Goal: Task Accomplishment & Management: Manage account settings

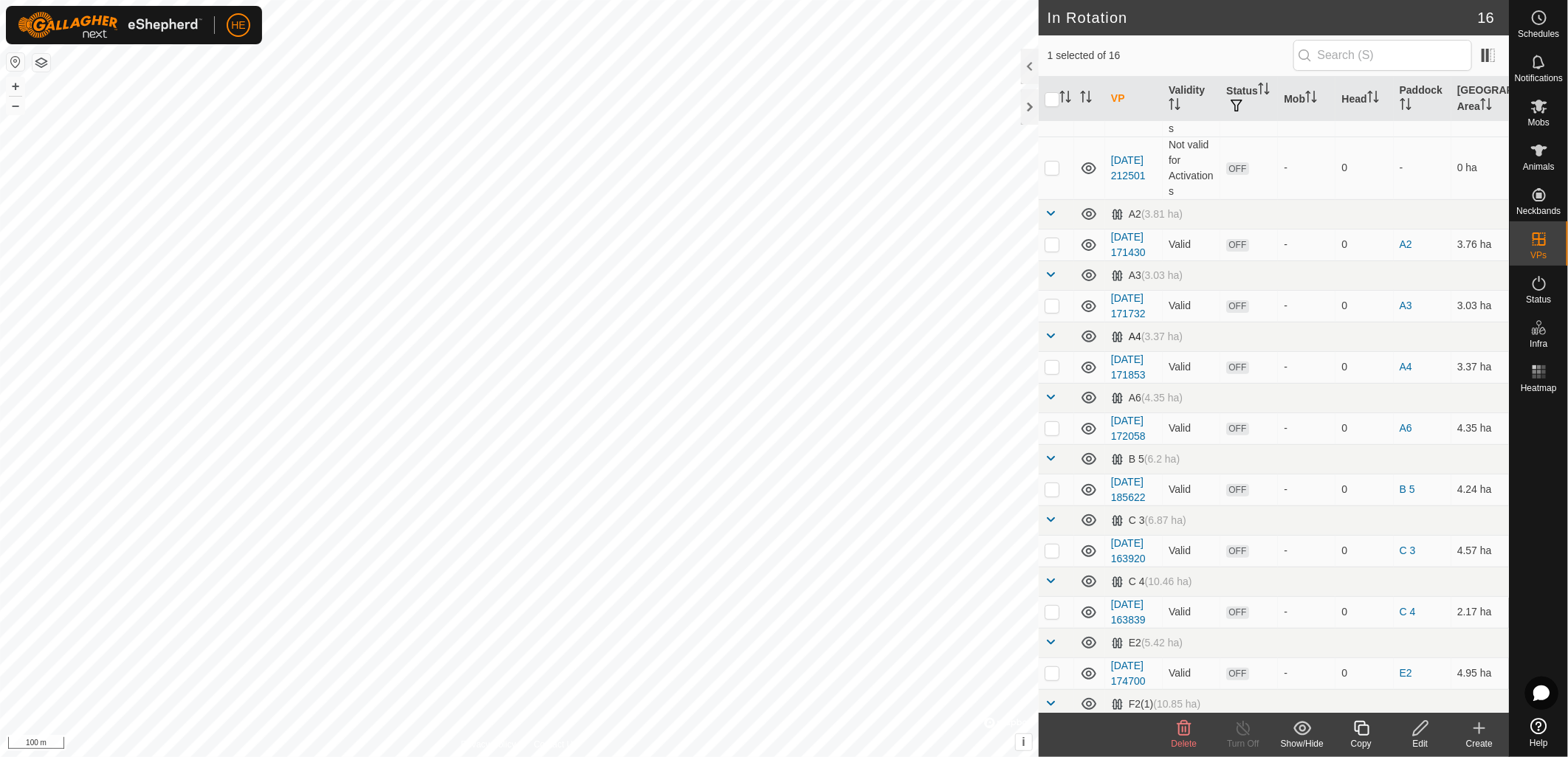
scroll to position [492, 0]
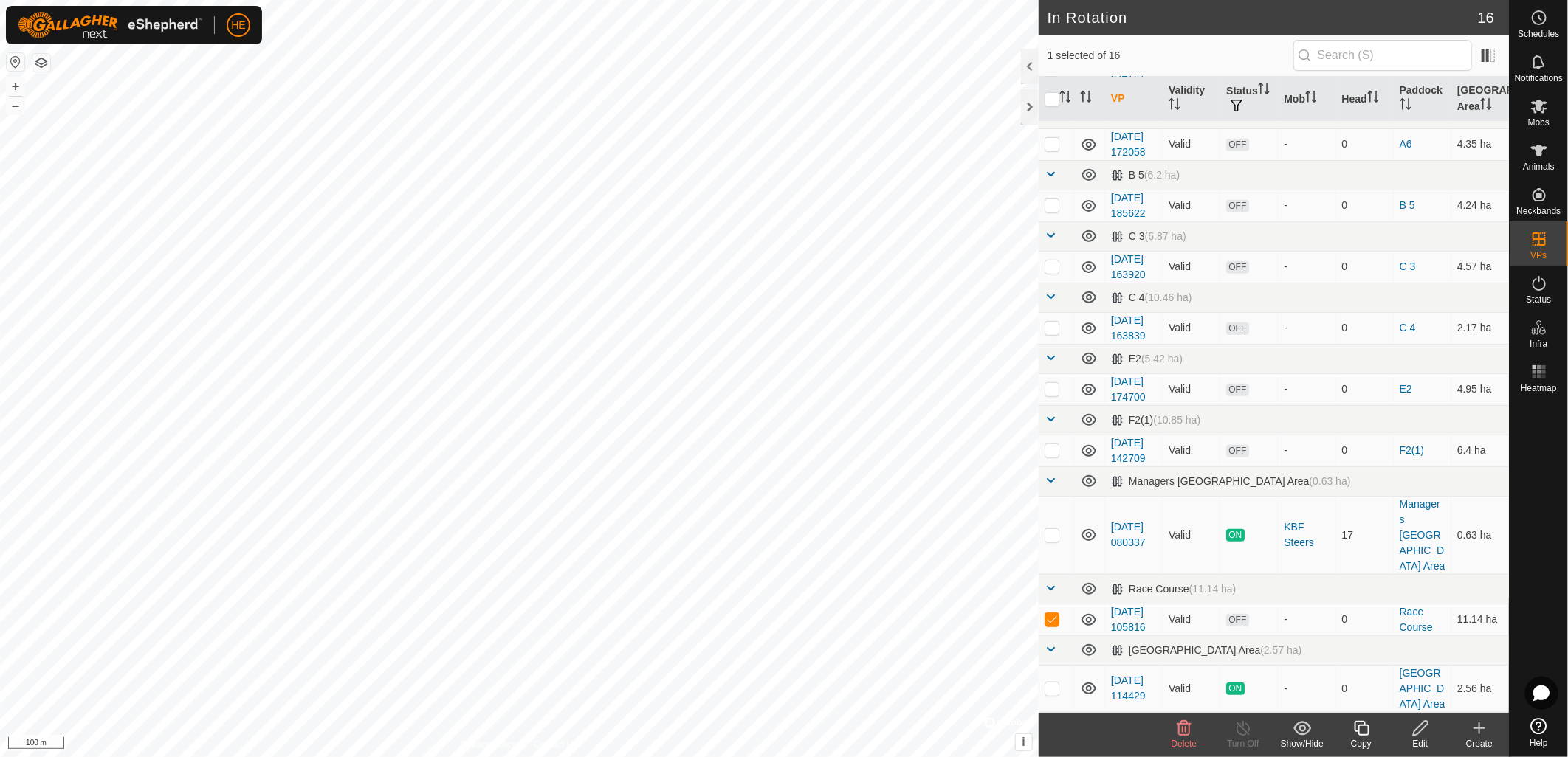
click at [1178, 737] on div "Delete" at bounding box center [1185, 743] width 60 height 13
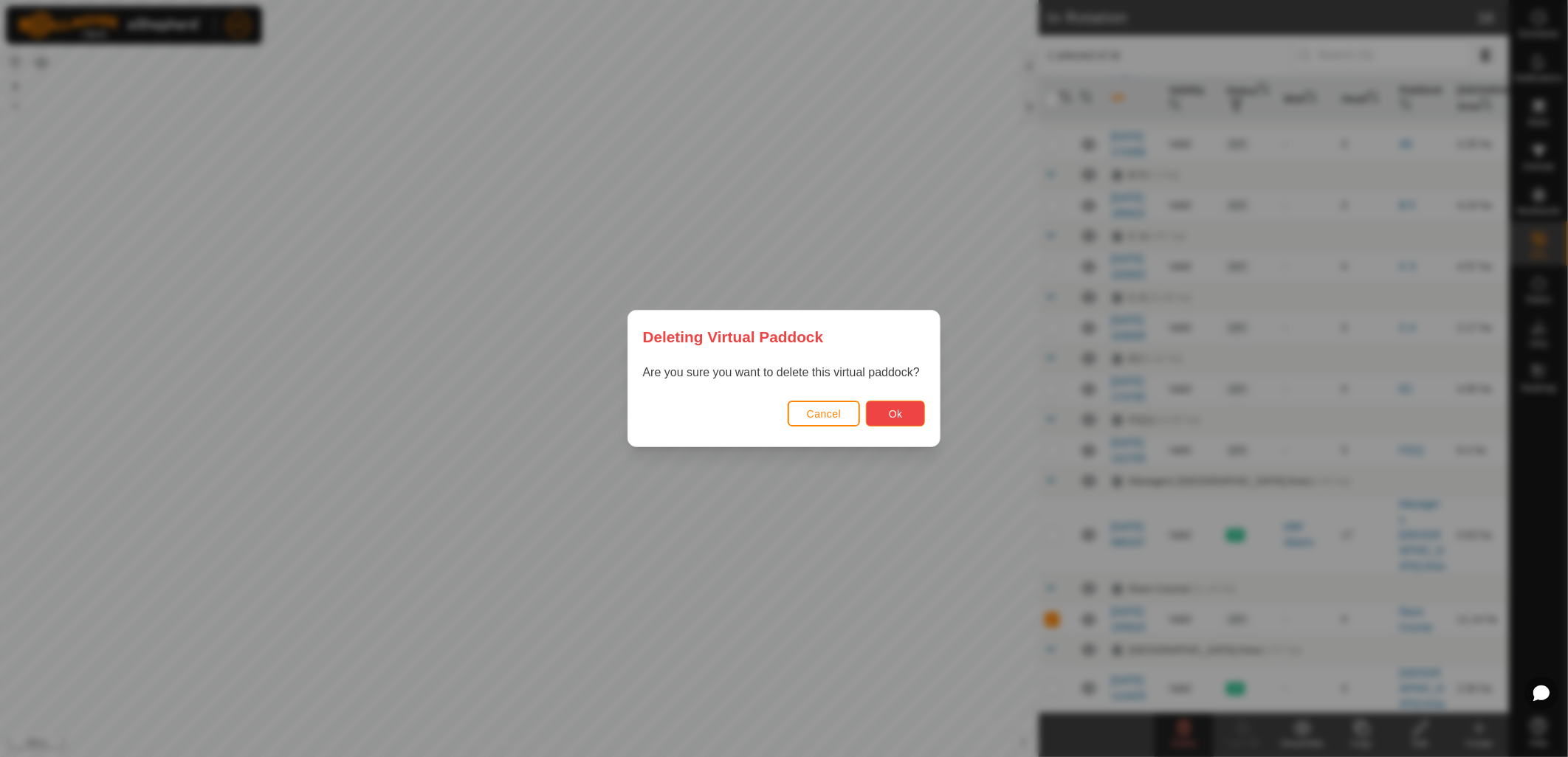
click at [884, 417] on button "Ok" at bounding box center [896, 414] width 60 height 26
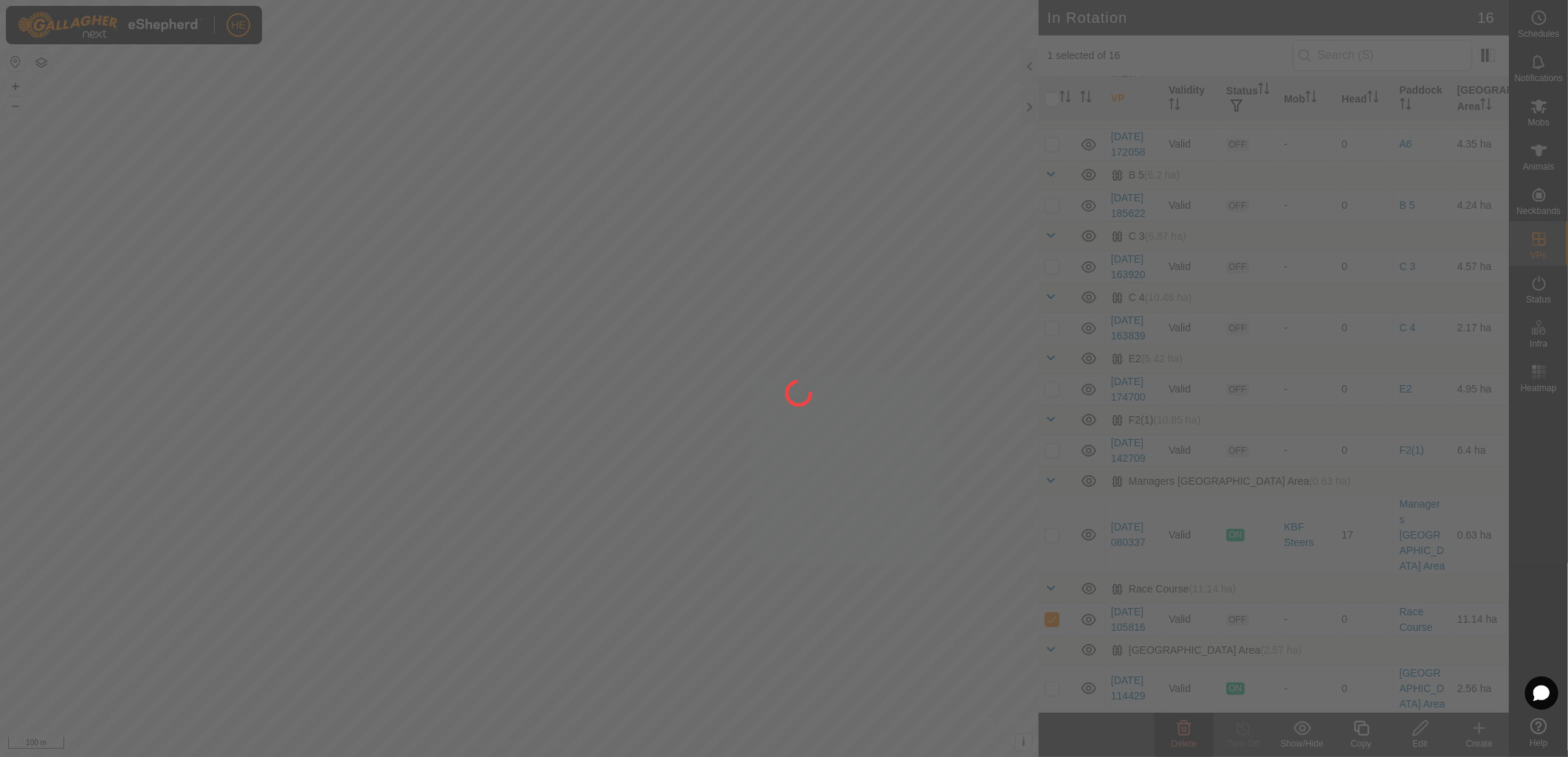
checkbox input "false"
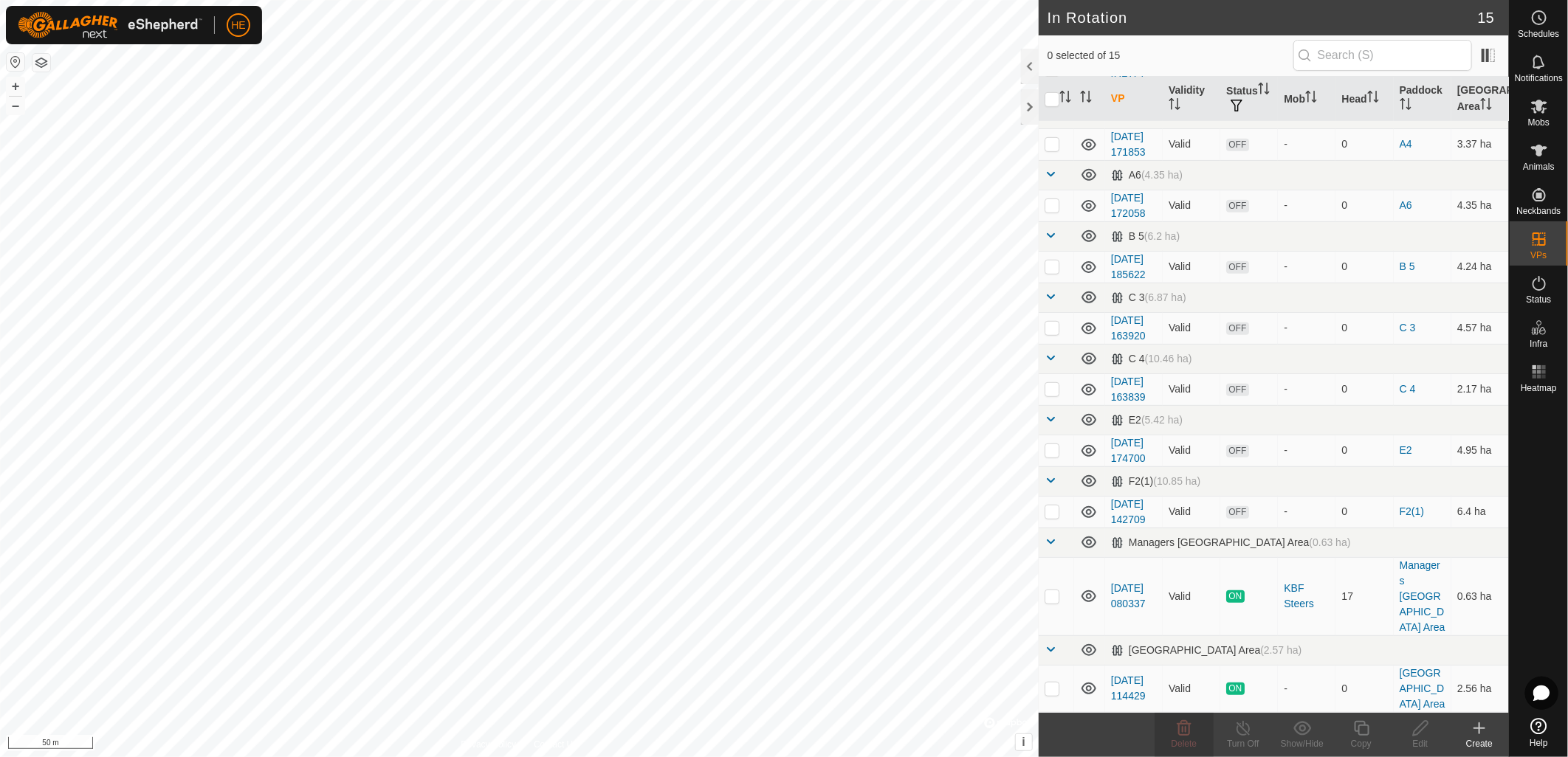
checkbox input "true"
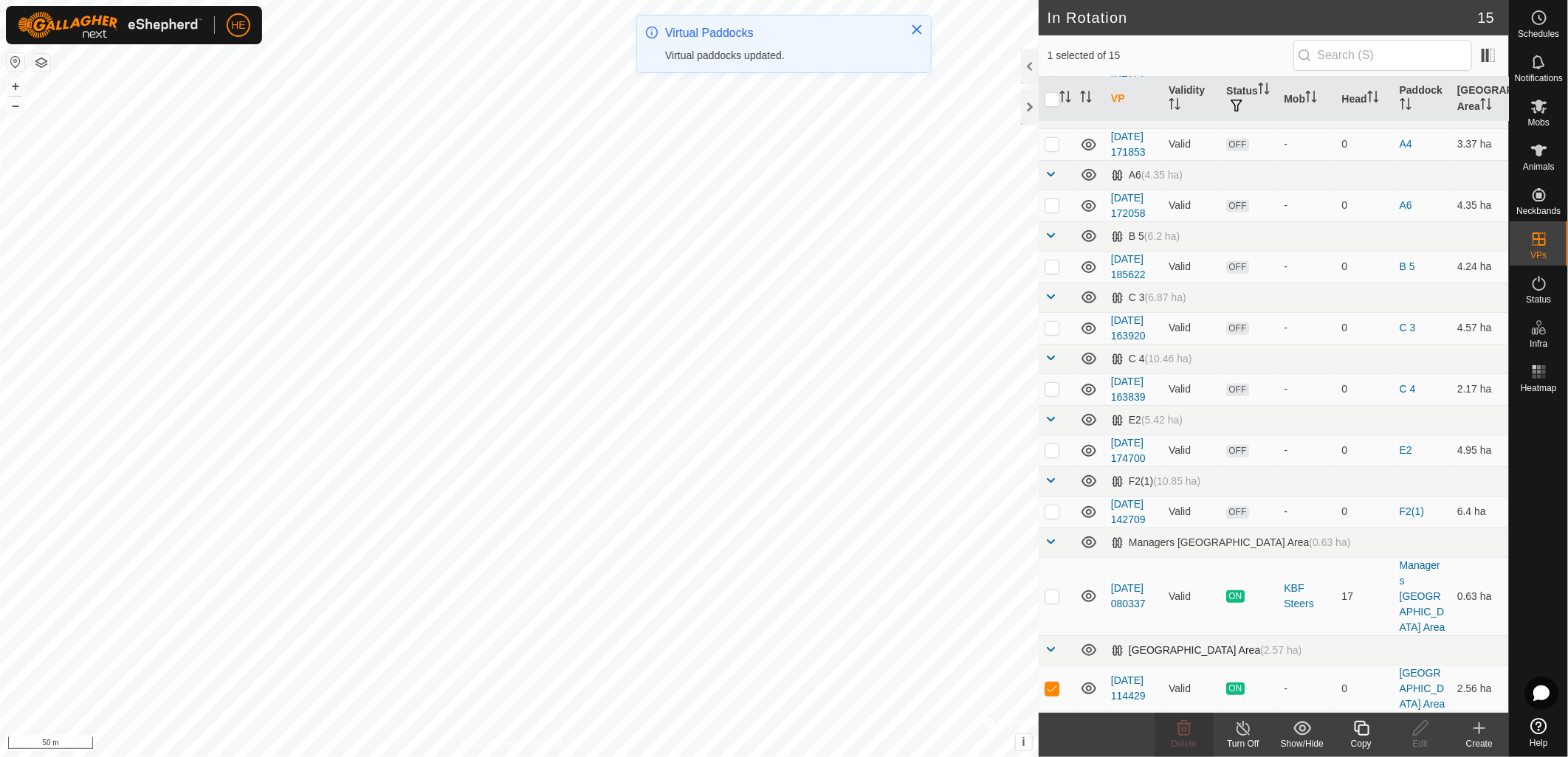
scroll to position [580, 0]
click at [1117, 675] on link "[DATE] 114429" at bounding box center [1128, 689] width 35 height 28
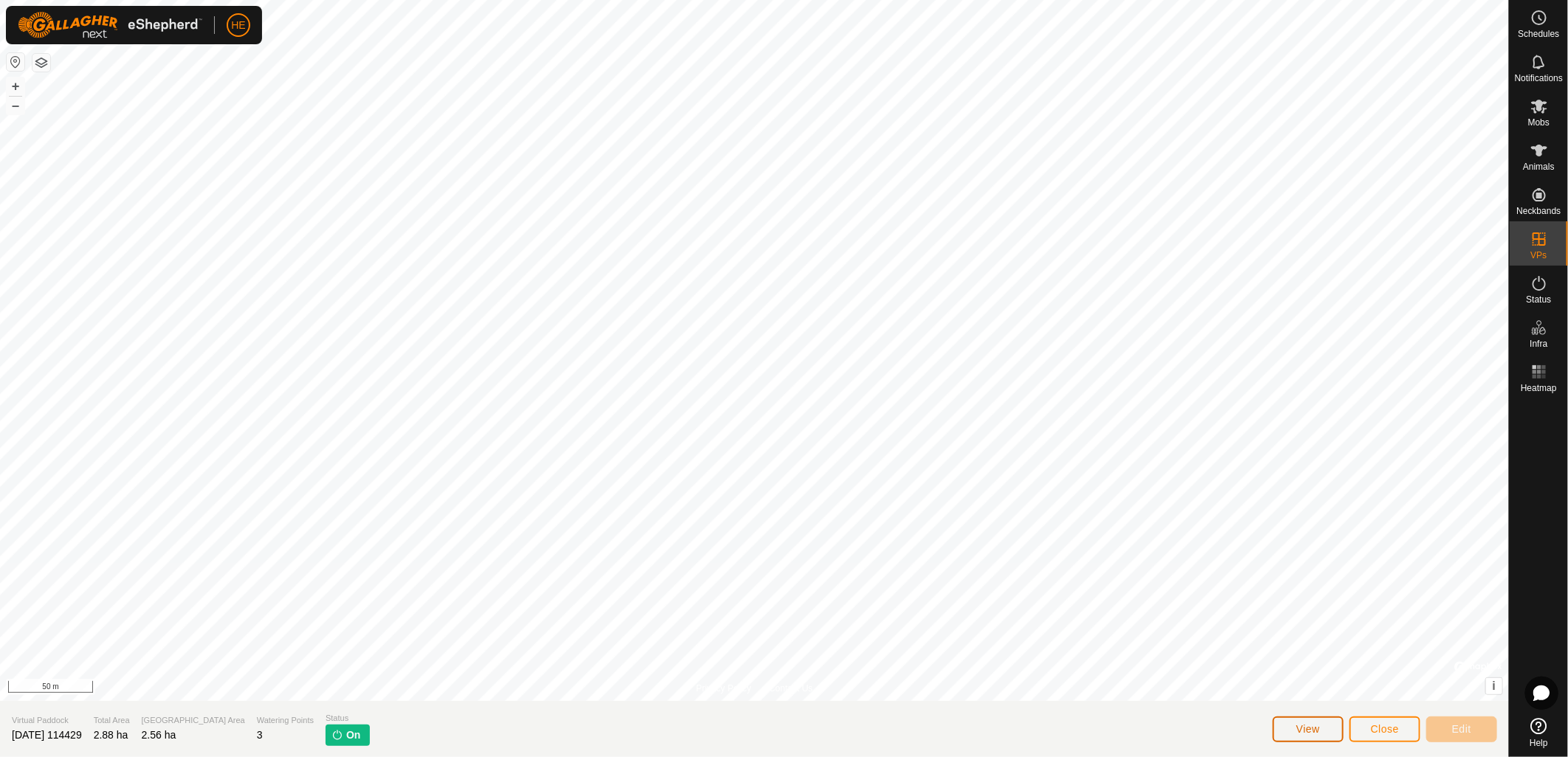
click at [1303, 717] on button "View" at bounding box center [1308, 729] width 70 height 26
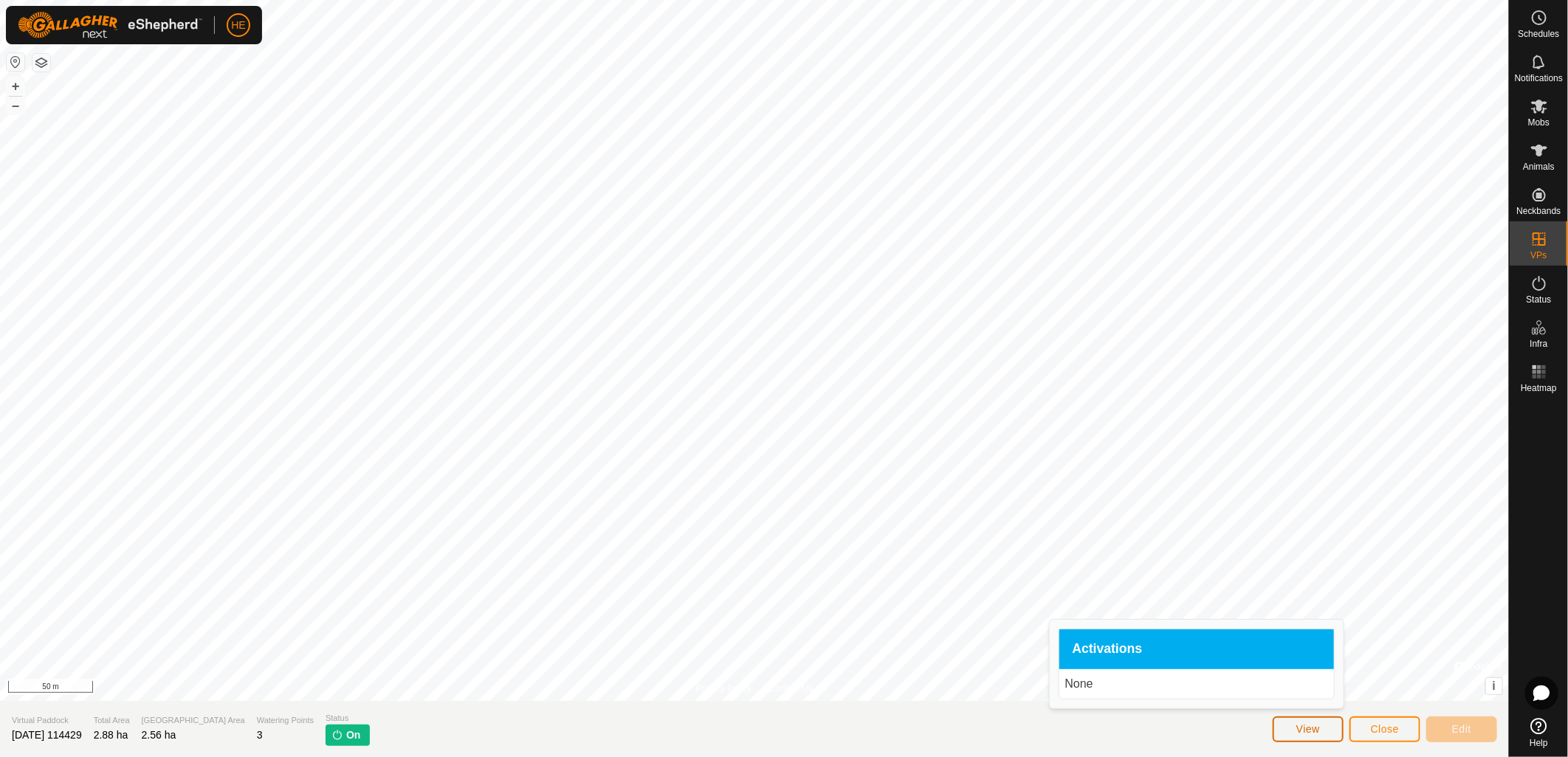
click at [1303, 728] on span "View" at bounding box center [1308, 729] width 24 height 12
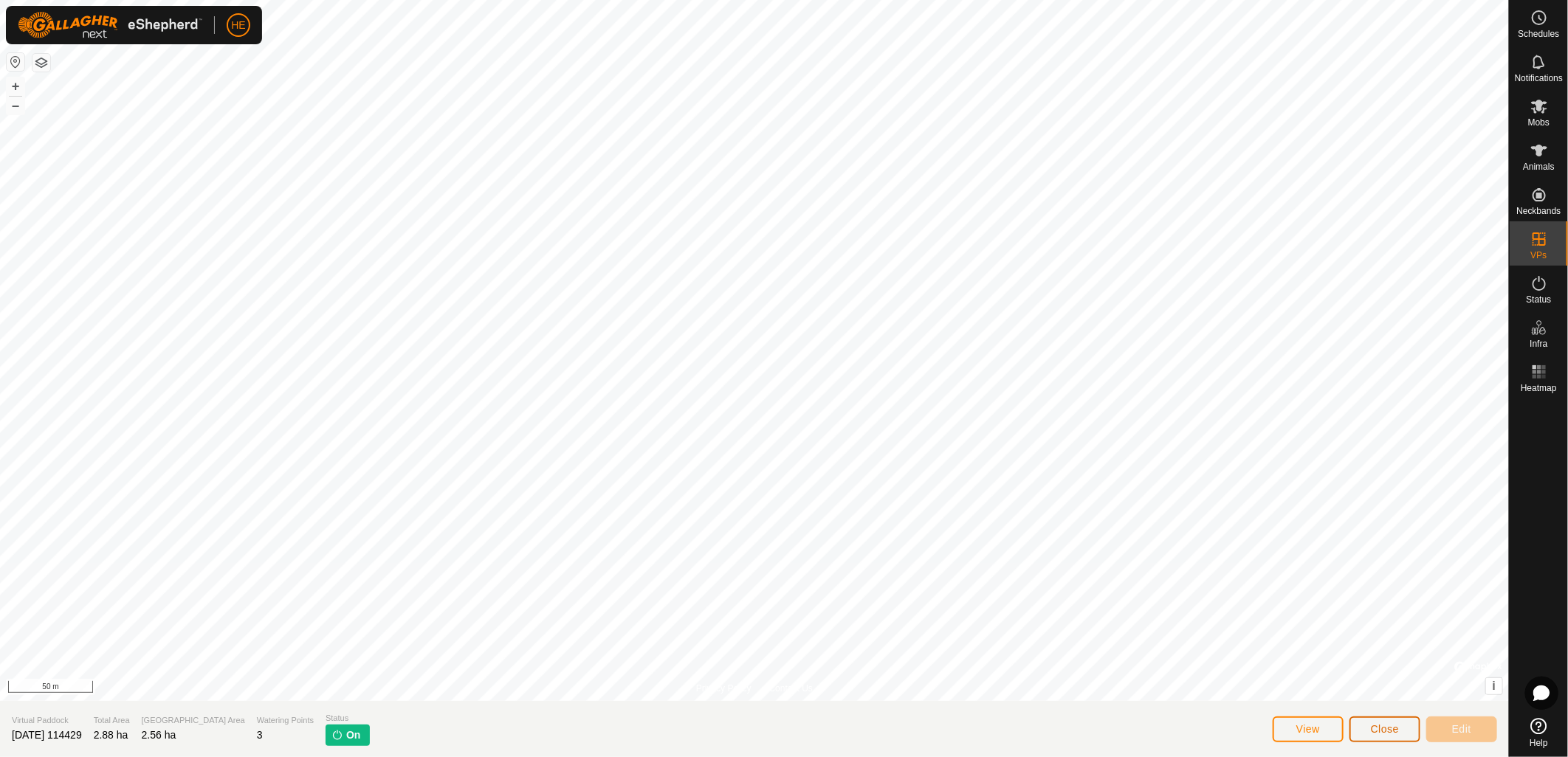
click at [1367, 725] on button "Close" at bounding box center [1384, 729] width 70 height 26
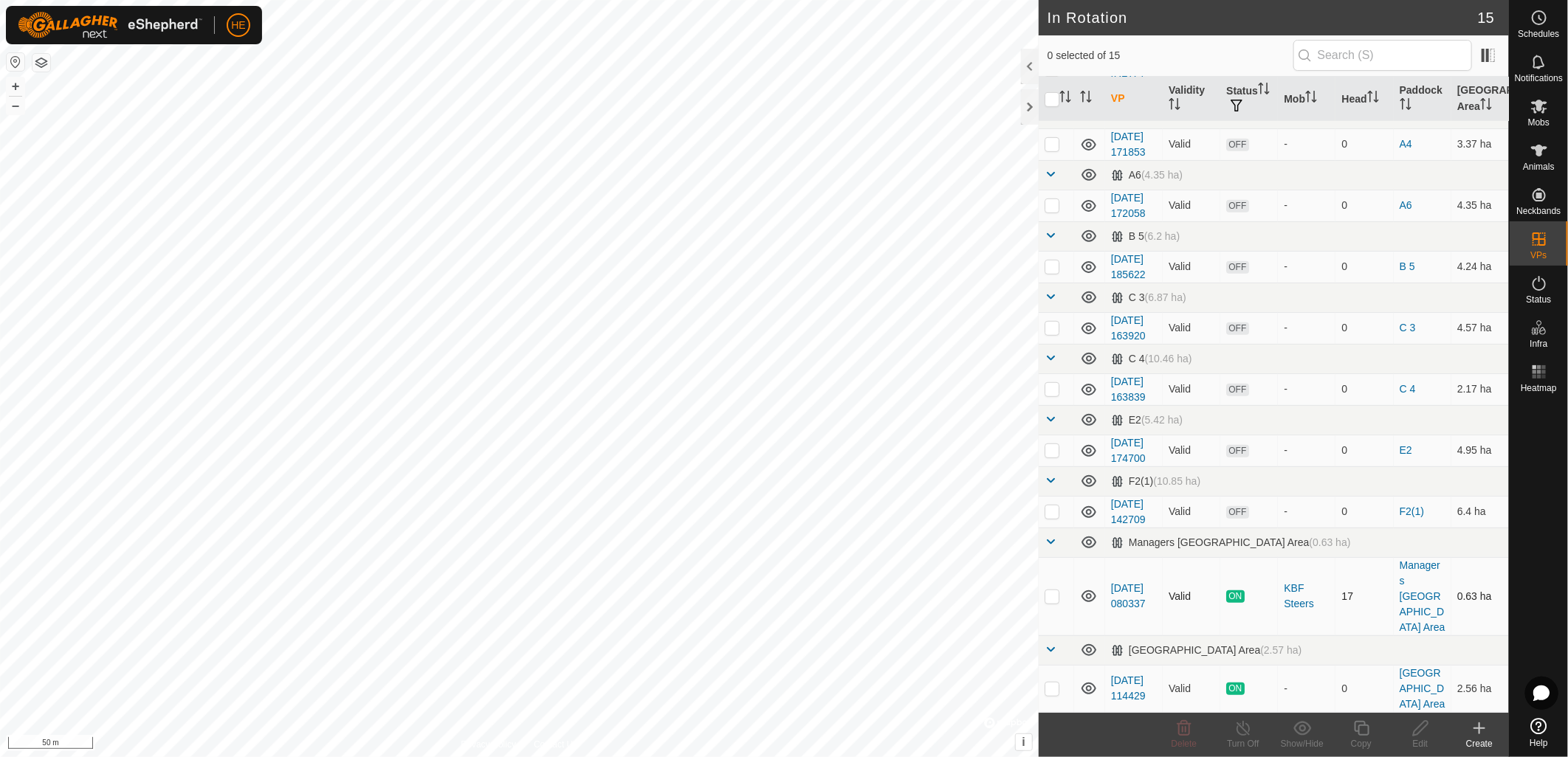
scroll to position [580, 0]
checkbox input "true"
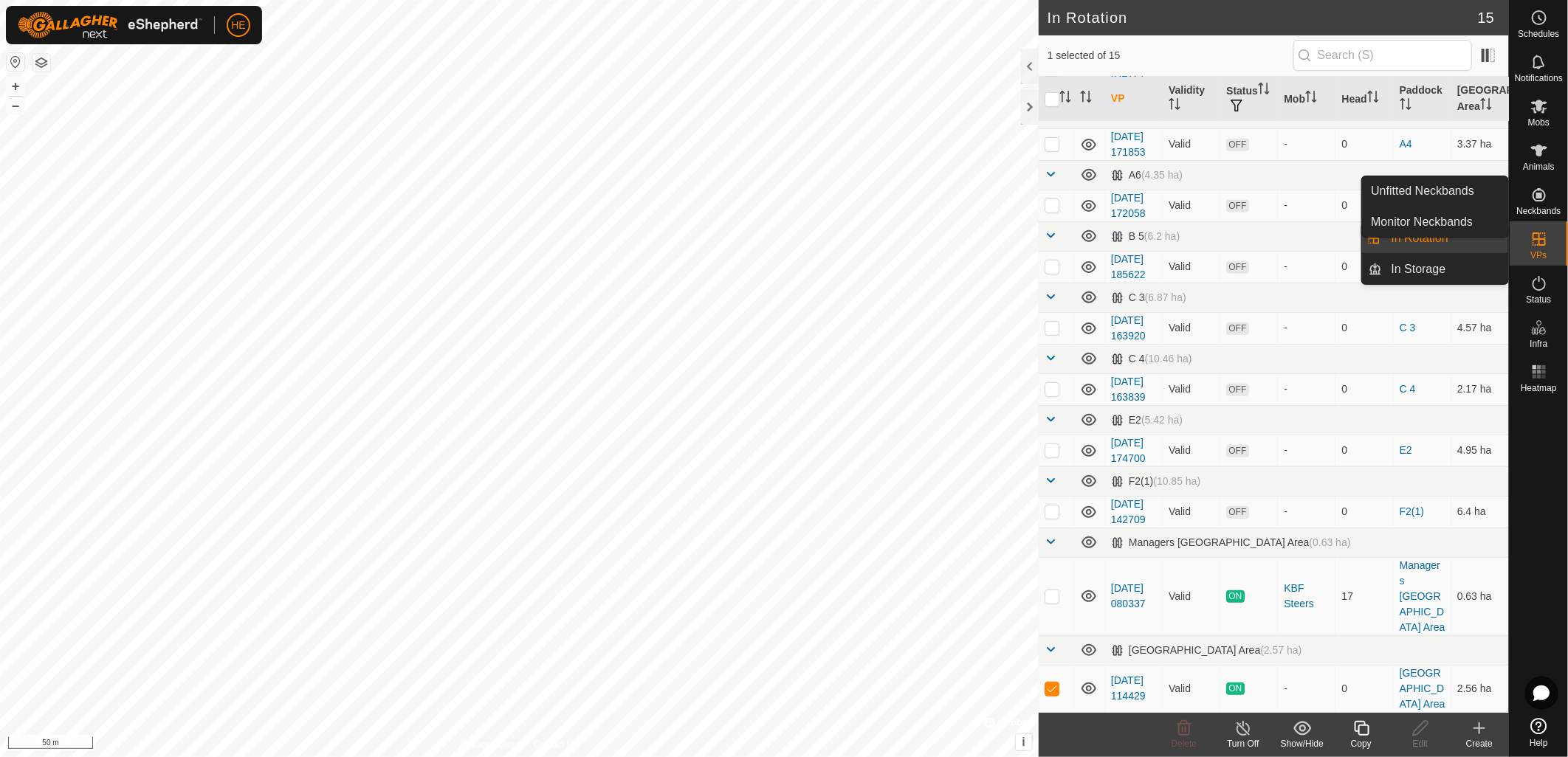
click at [1538, 197] on icon at bounding box center [1539, 194] width 13 height 13
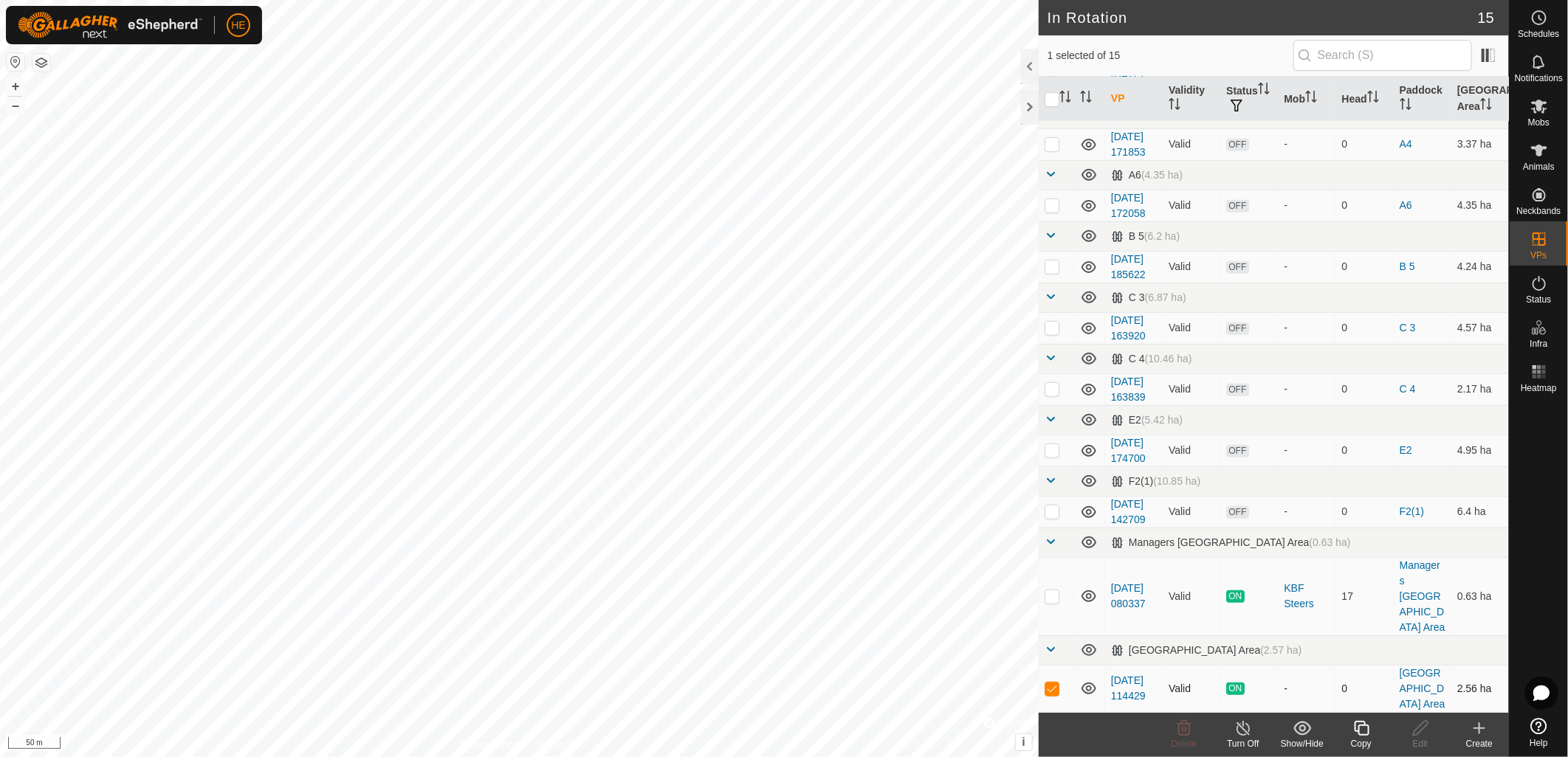
click at [1095, 680] on icon at bounding box center [1089, 689] width 18 height 18
click at [1478, 735] on icon at bounding box center [1480, 728] width 18 height 18
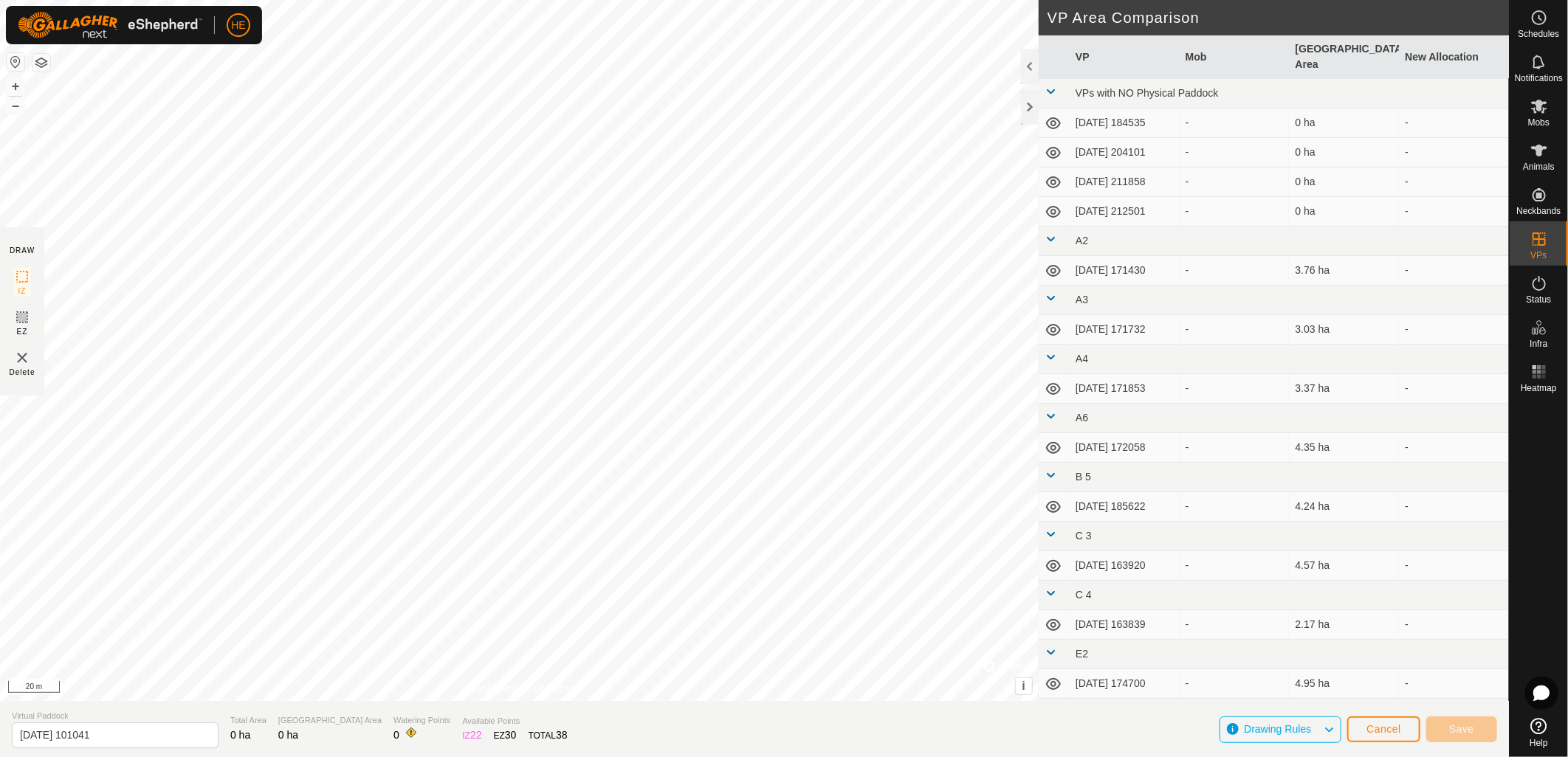
click at [1255, 326] on div "DRAW IZ EZ Delete Privacy Policy Contact Us + – ⇧ i © Mapbox , © OpenStreetMap …" at bounding box center [754, 350] width 1509 height 701
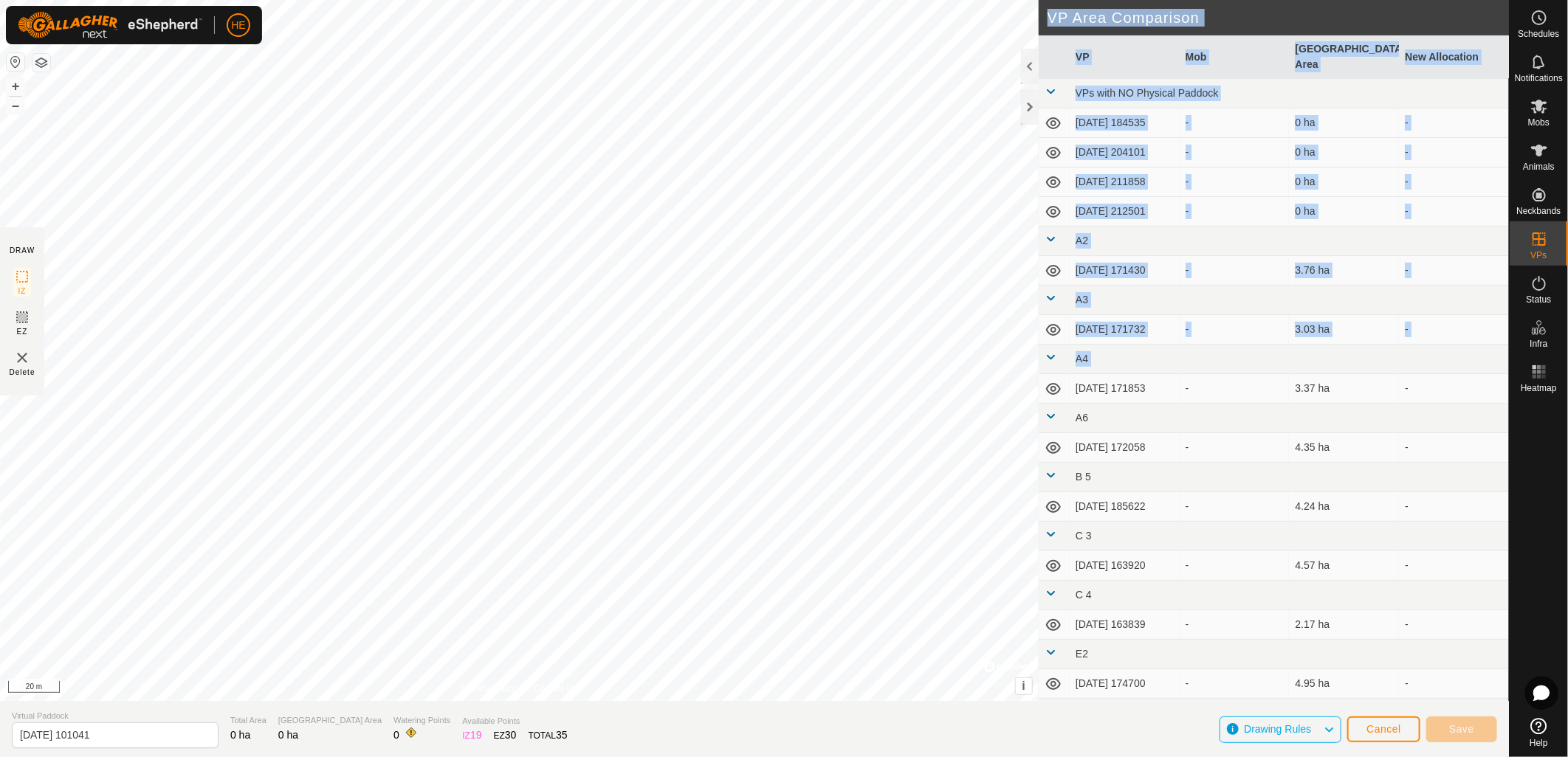
click at [933, 379] on div "DRAW IZ EZ Delete Privacy Policy Contact Us + – ⇧ i © Mapbox , © OpenStreetMap …" at bounding box center [754, 350] width 1509 height 701
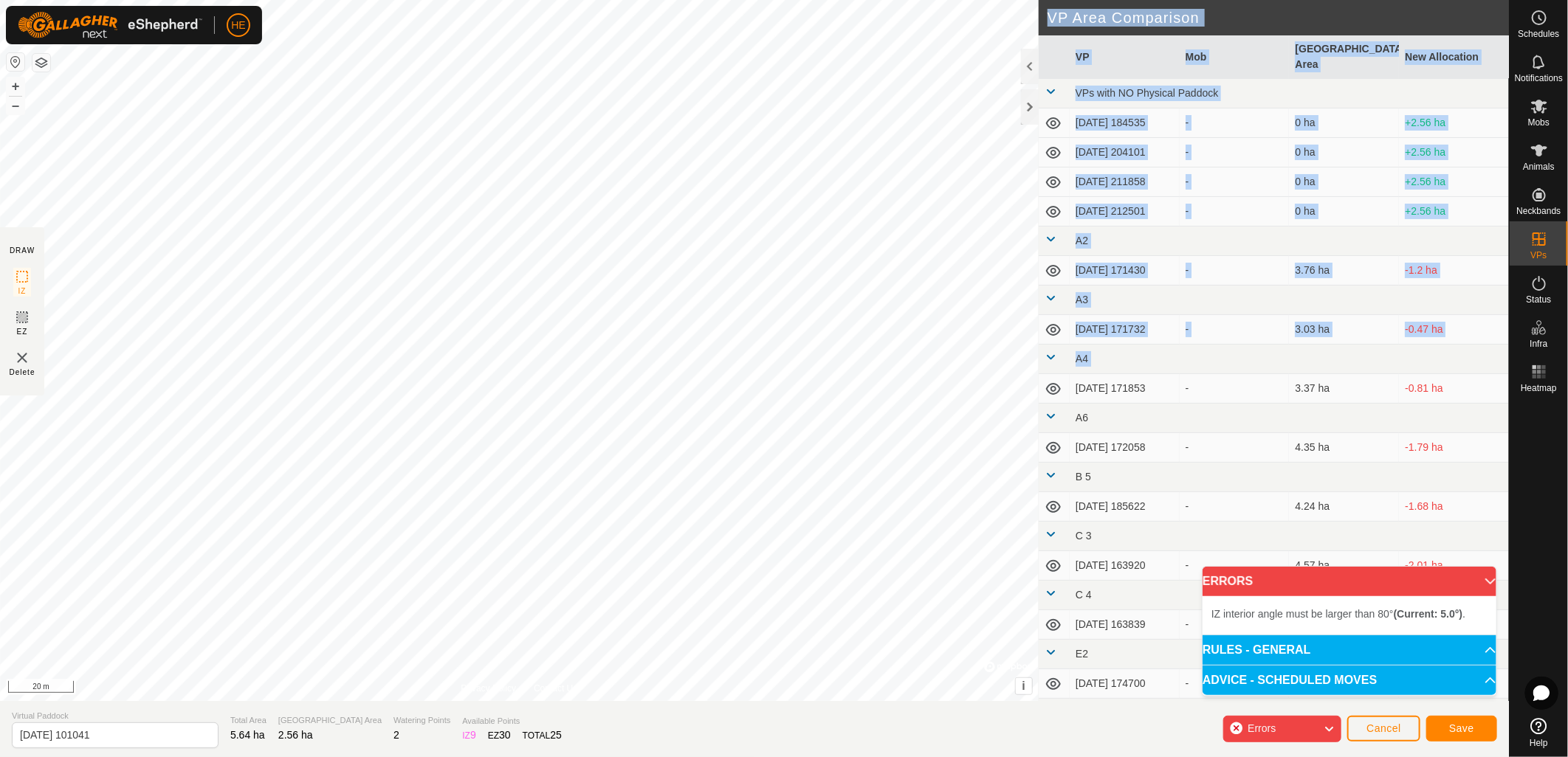
drag, startPoint x: 1063, startPoint y: 382, endPoint x: 761, endPoint y: -85, distance: 556.1
click at [761, 0] on html "HE Schedules Notifications Mobs Animals Neckbands VPs Status Infra Heatmap Help…" at bounding box center [784, 378] width 1568 height 757
click at [775, 0] on html "HE Schedules Notifications Mobs Animals Neckbands VPs Status Infra Heatmap Help…" at bounding box center [784, 378] width 1568 height 757
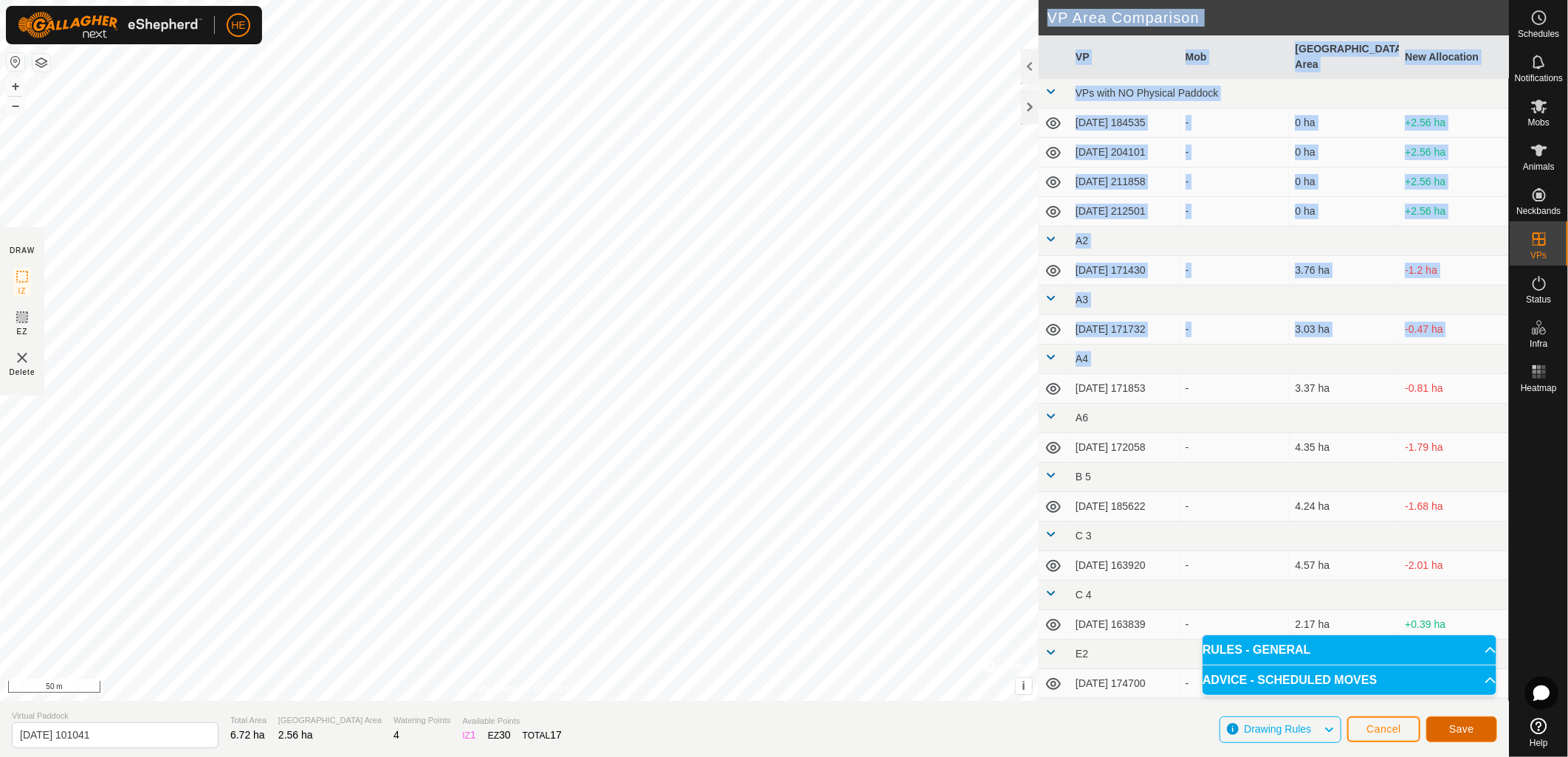
click at [1471, 735] on span "Save" at bounding box center [1461, 729] width 25 height 12
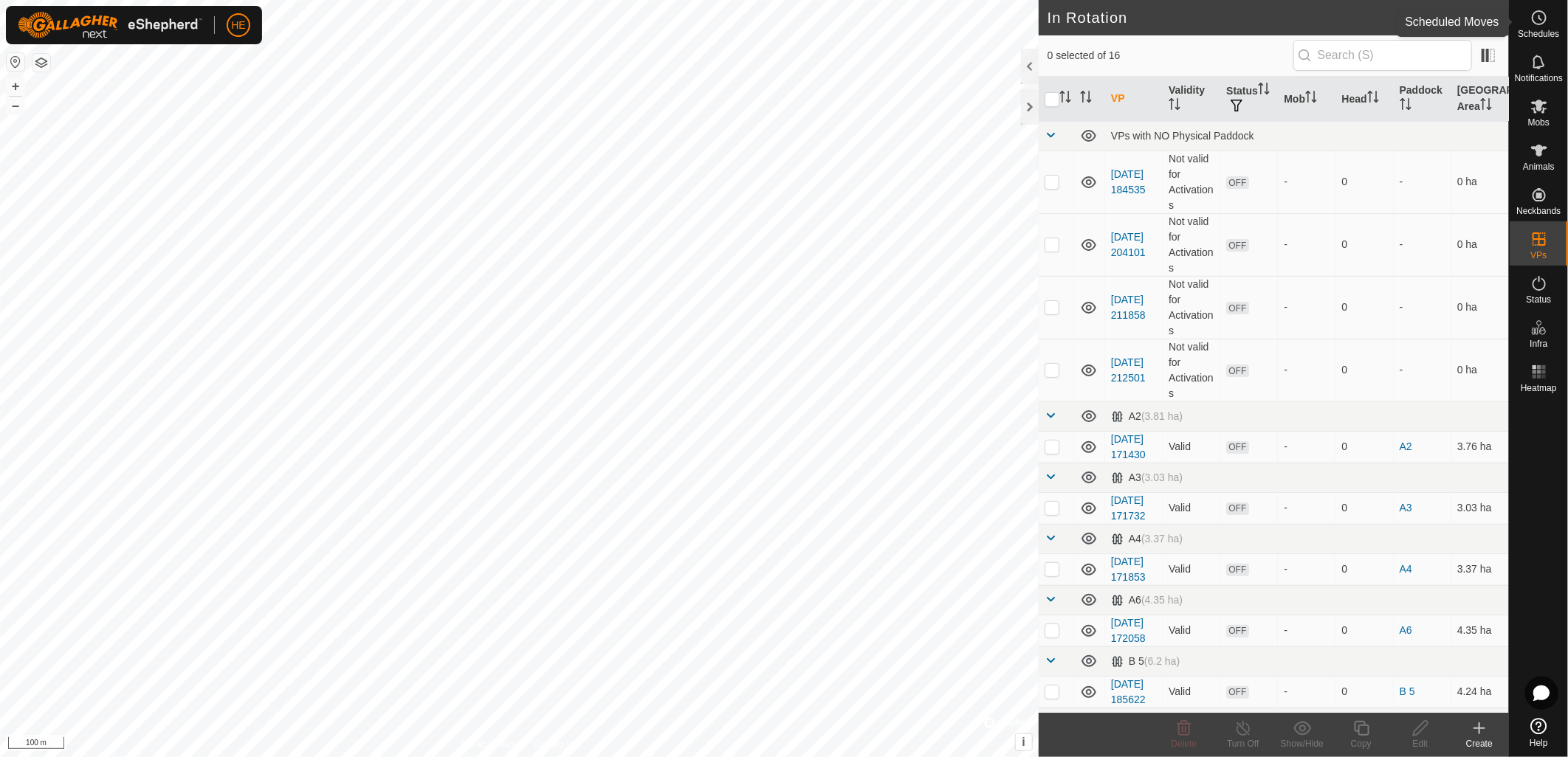
click at [1536, 32] on span "Schedules" at bounding box center [1539, 34] width 42 height 9
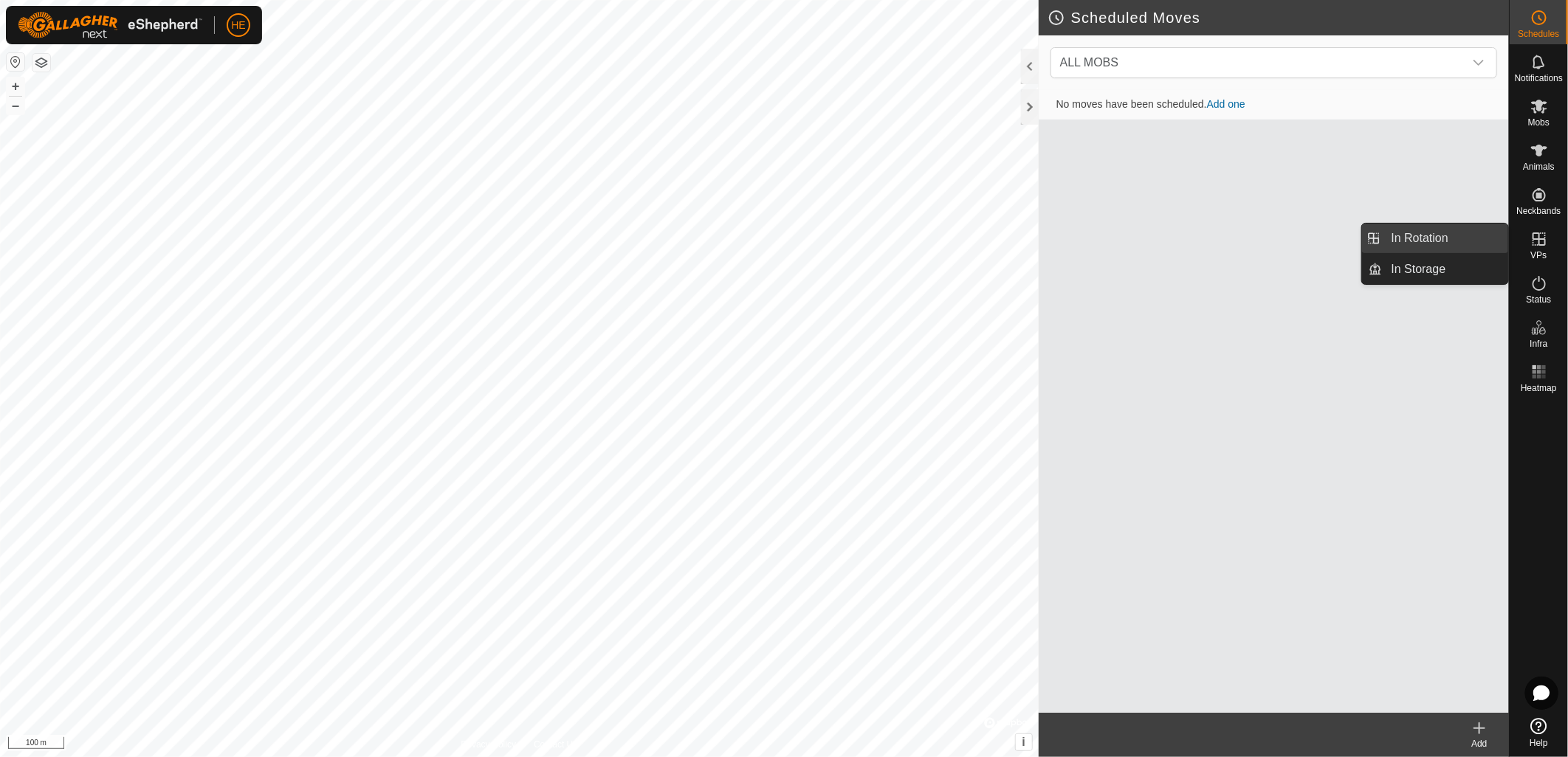
click at [1428, 241] on link "In Rotation" at bounding box center [1446, 238] width 126 height 30
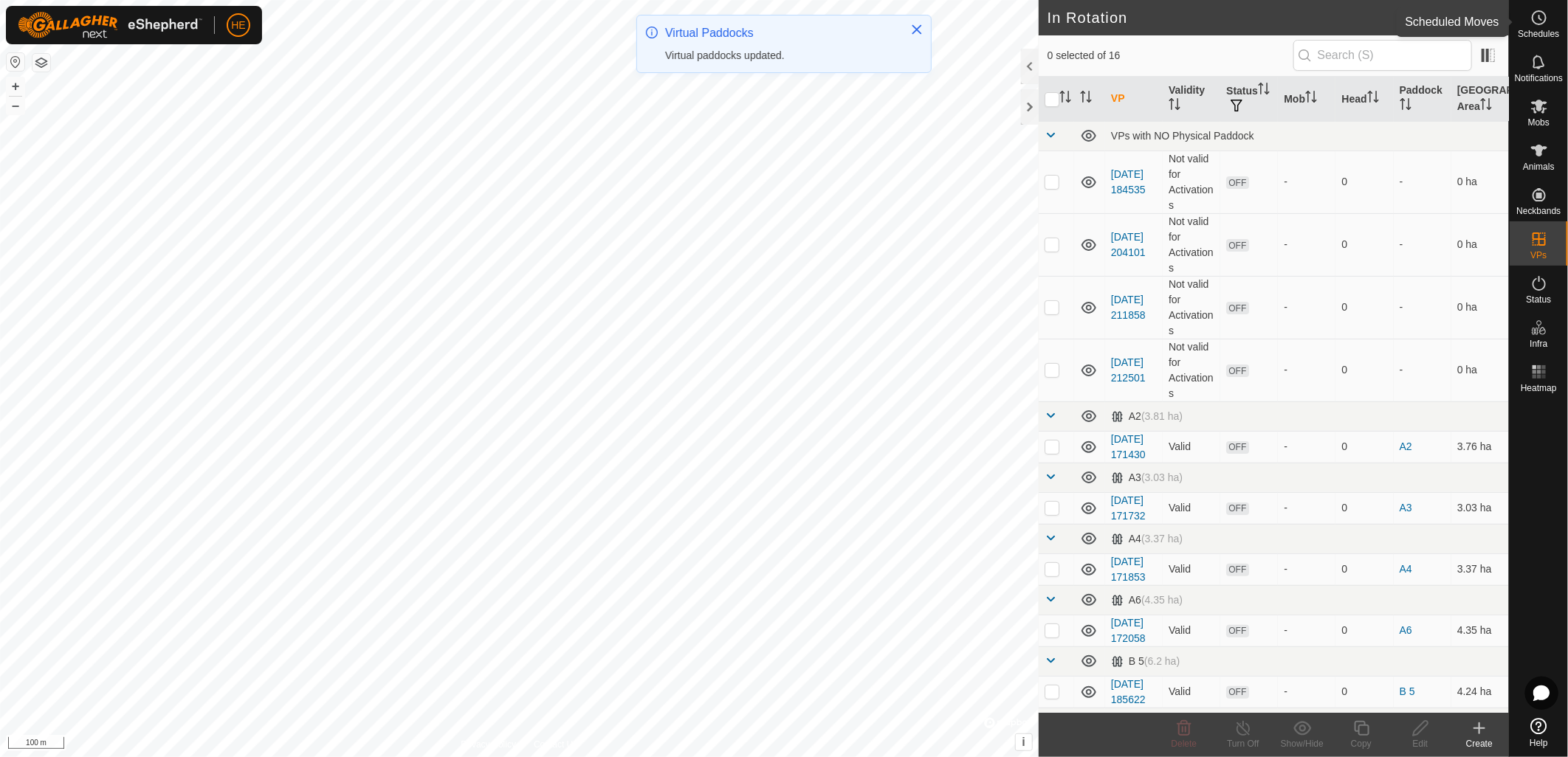
click at [1541, 17] on icon at bounding box center [1539, 18] width 18 height 18
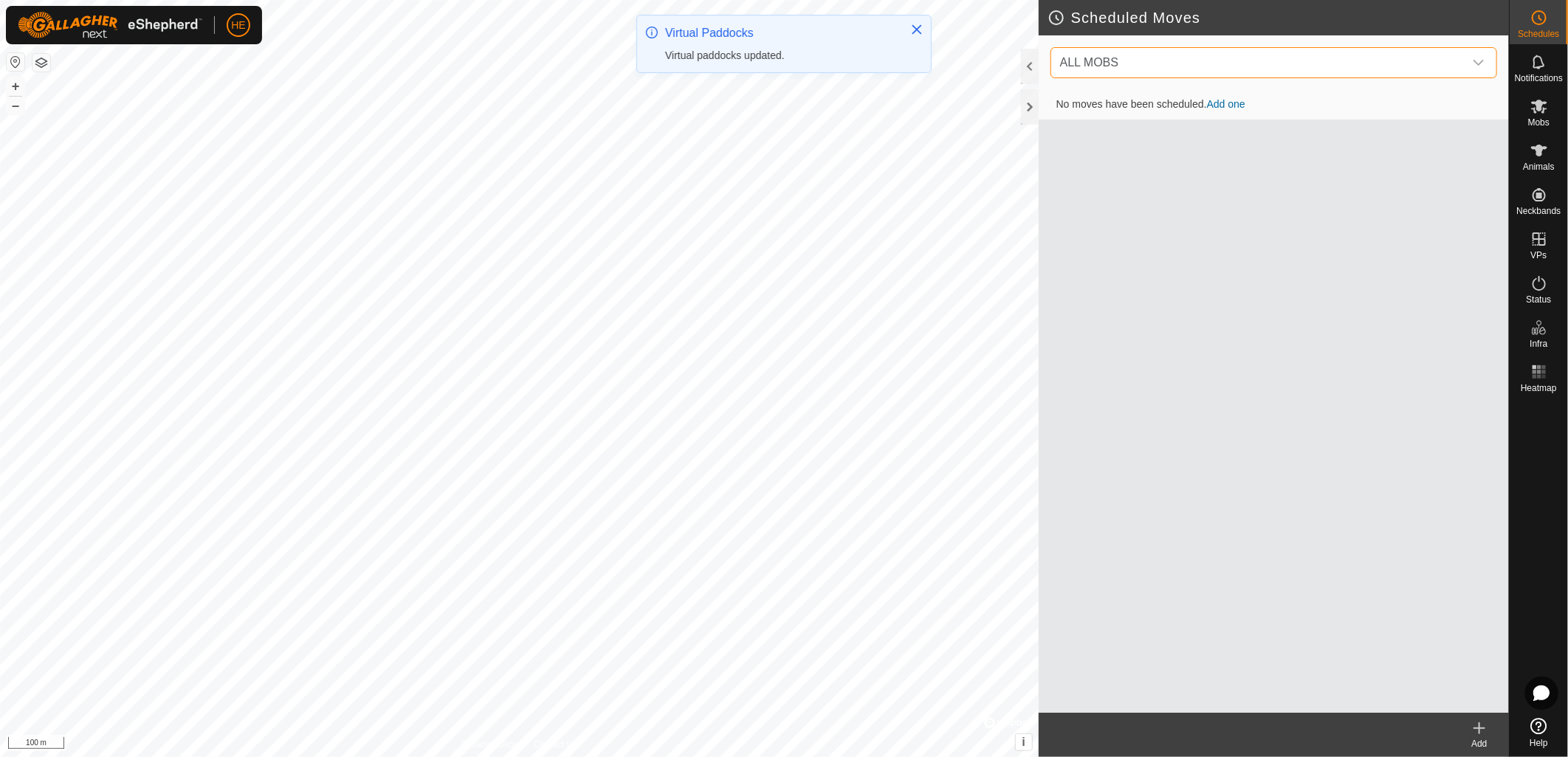
click at [1286, 62] on span "ALL MOBS" at bounding box center [1258, 63] width 410 height 30
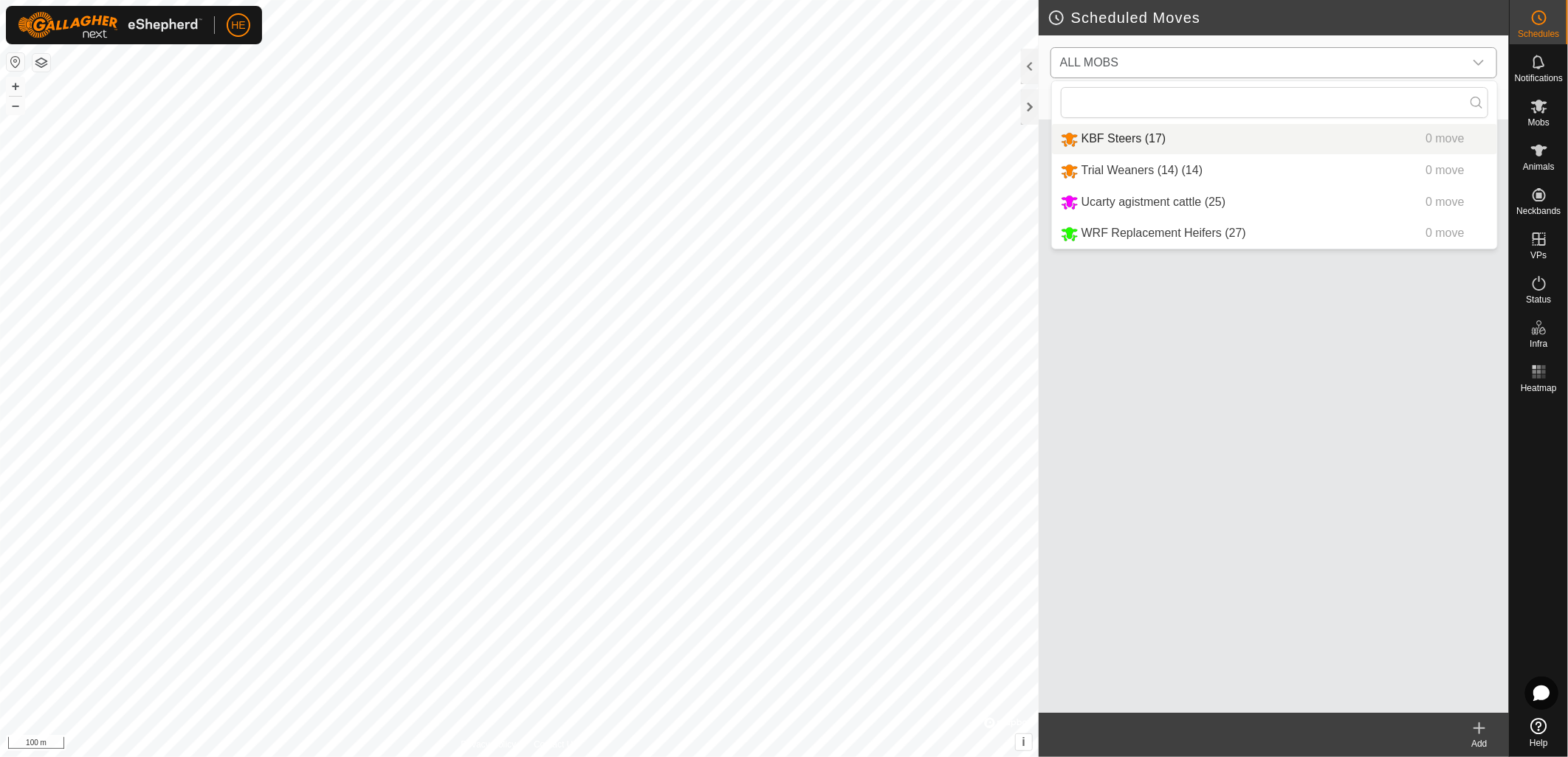
click at [1219, 144] on li "KBF Steers (17) 0 move" at bounding box center [1274, 139] width 446 height 31
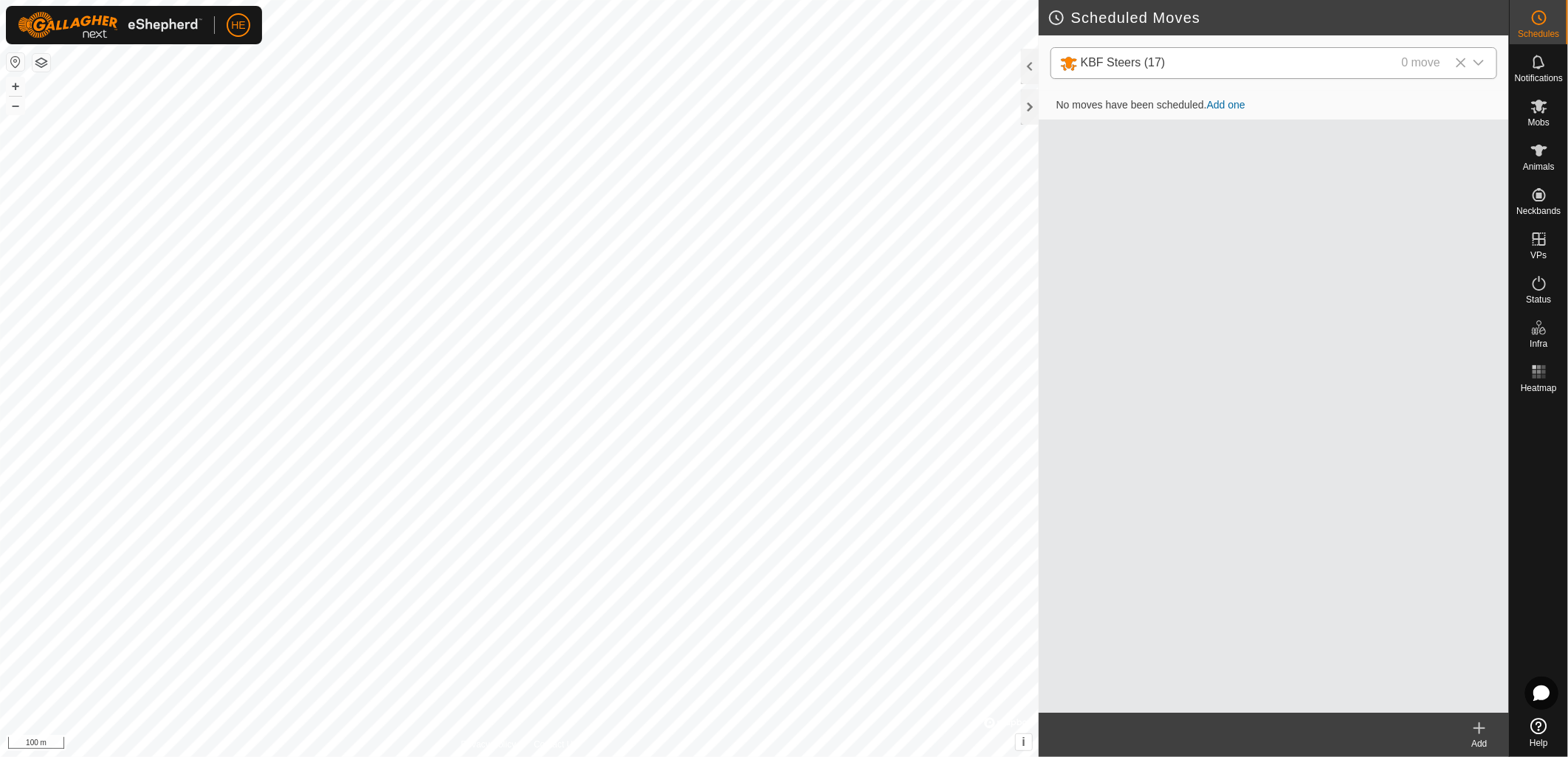
click at [1227, 108] on link "Add one" at bounding box center [1226, 105] width 39 height 12
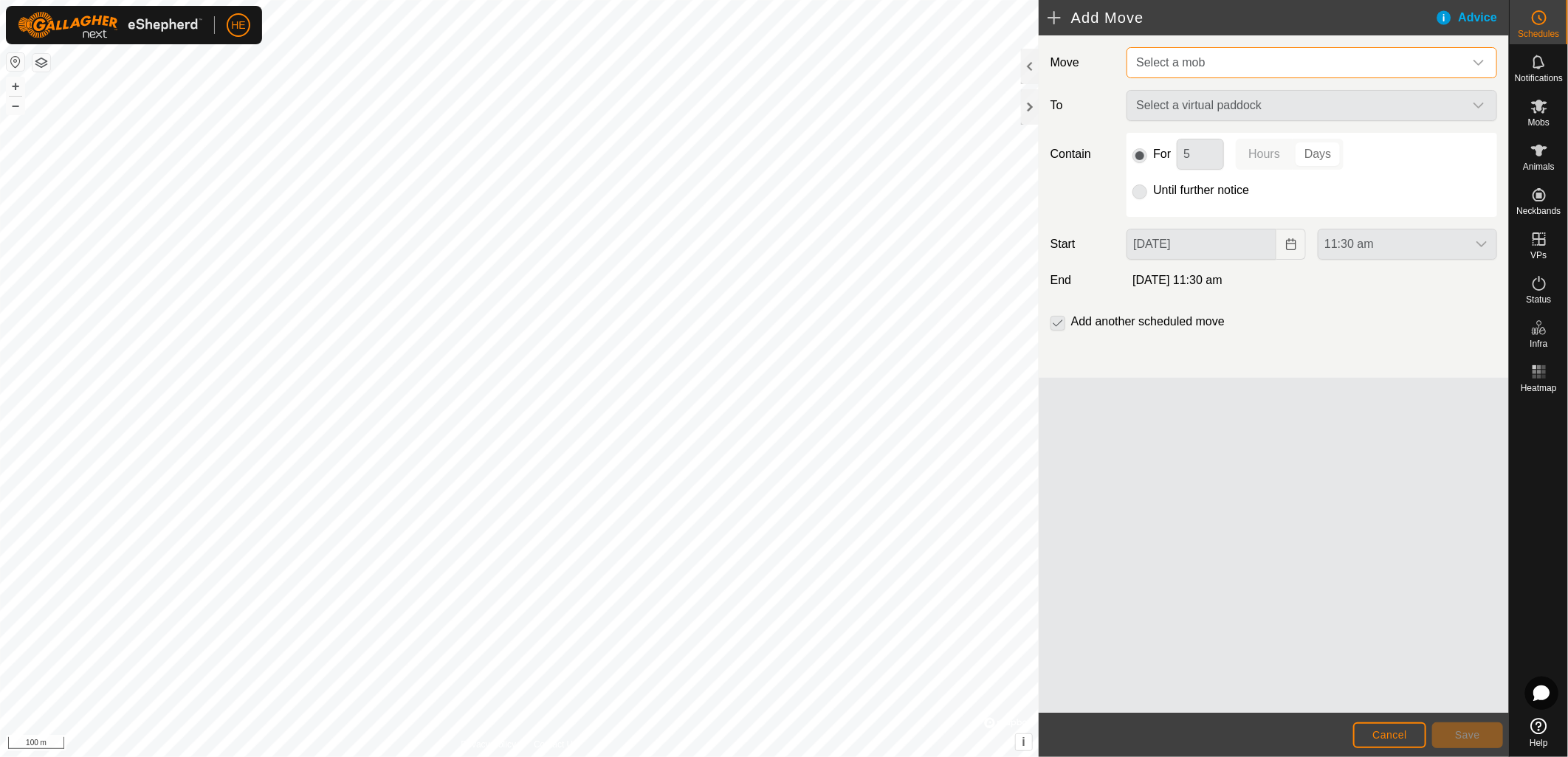
click at [1216, 68] on span "Select a mob" at bounding box center [1297, 63] width 333 height 30
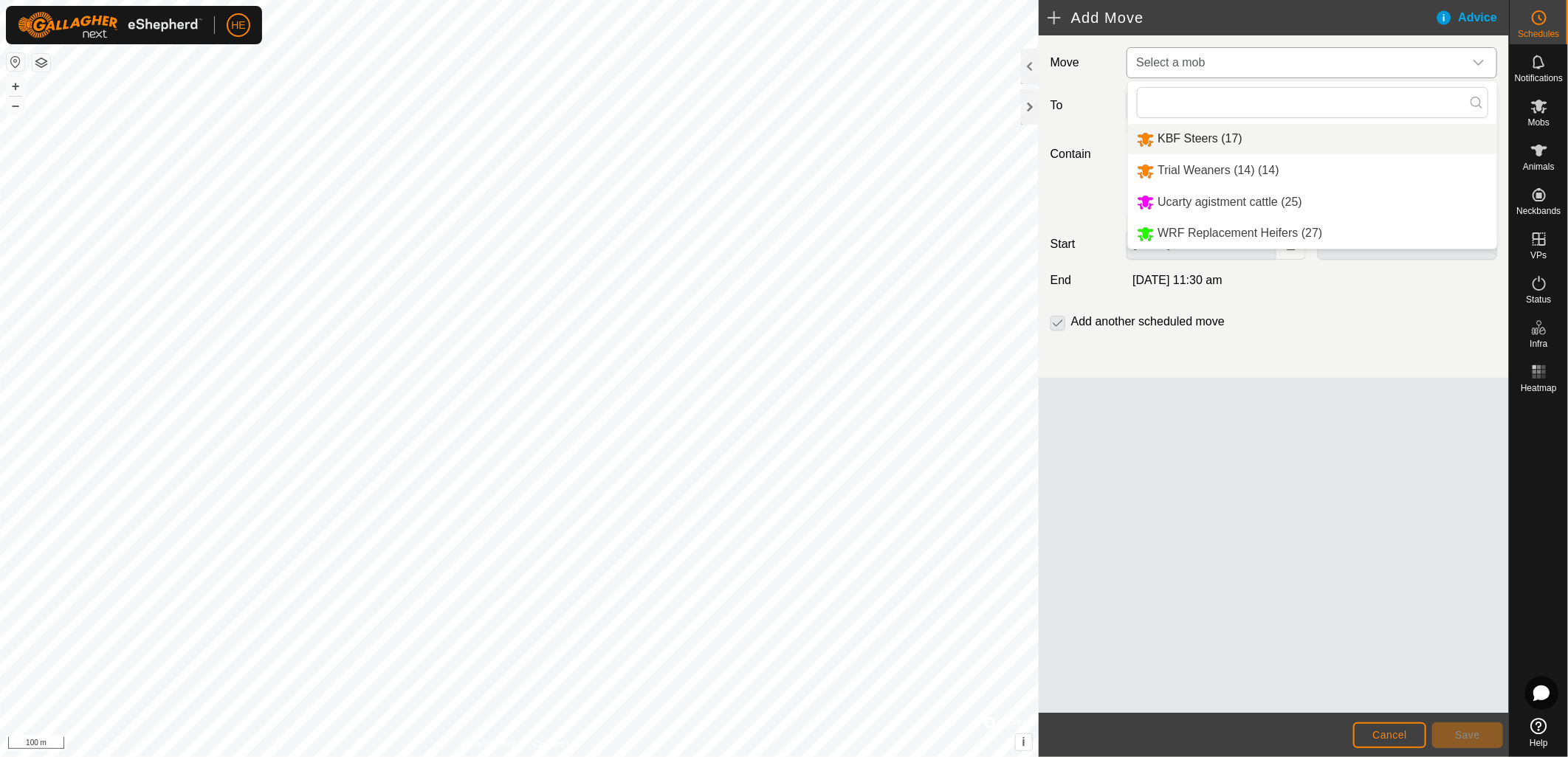
click at [1204, 140] on li "KBF Steers (17)" at bounding box center [1313, 139] width 369 height 31
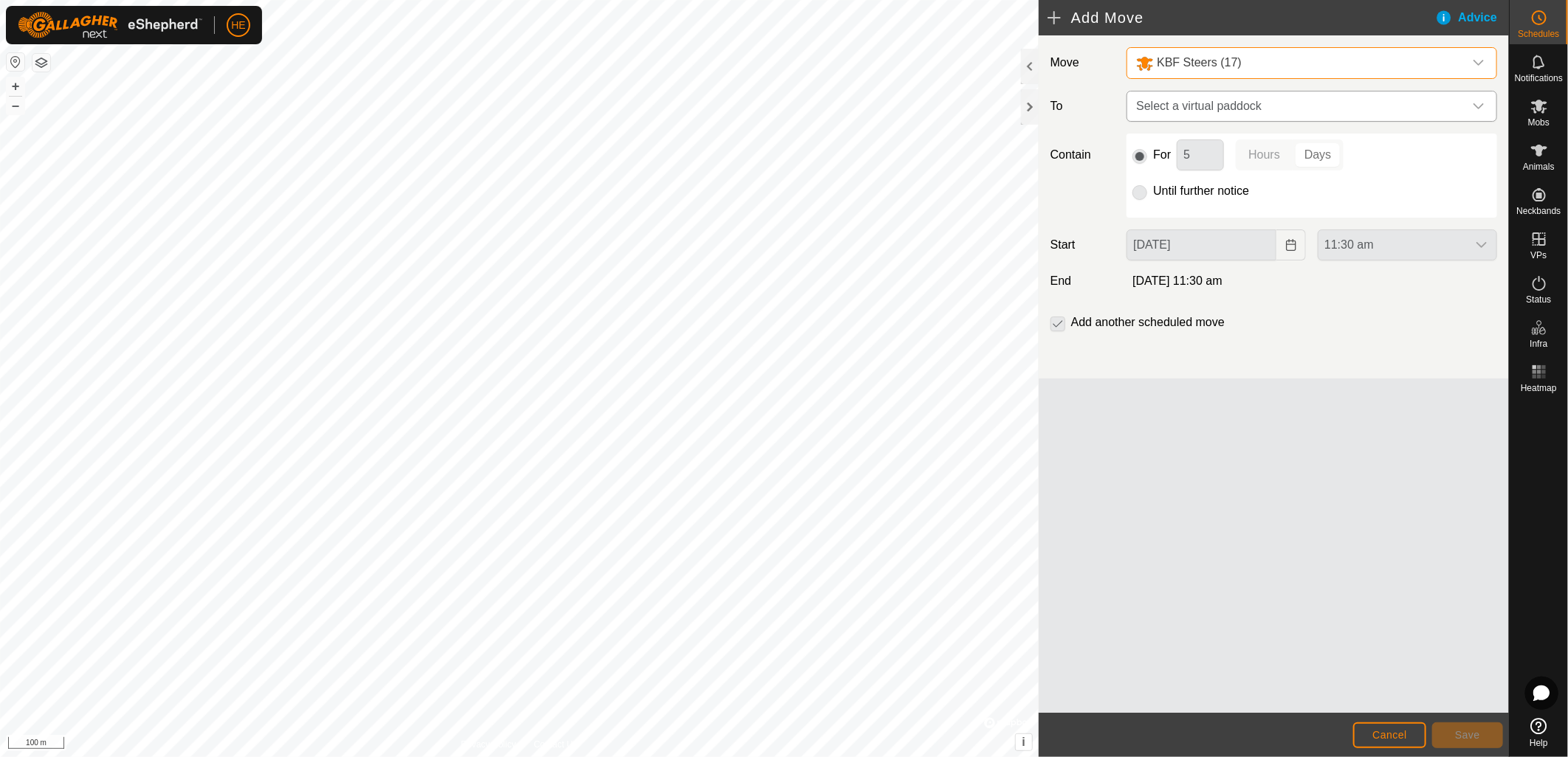
click at [1232, 100] on span "Select a virtual paddock" at bounding box center [1297, 106] width 333 height 30
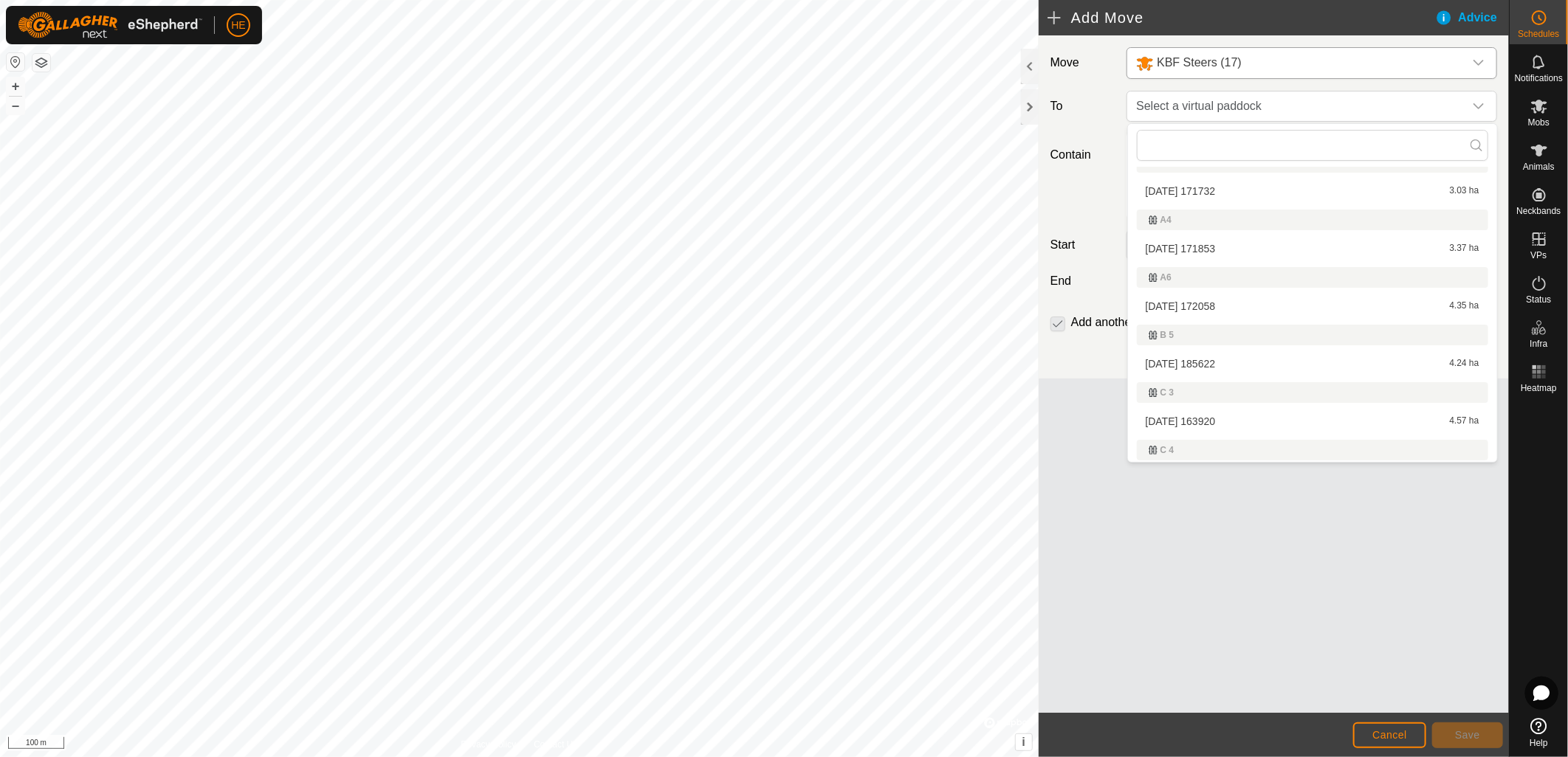
scroll to position [488, 0]
click at [1198, 447] on li "[DATE] 101041 2.56 ha" at bounding box center [1313, 451] width 351 height 22
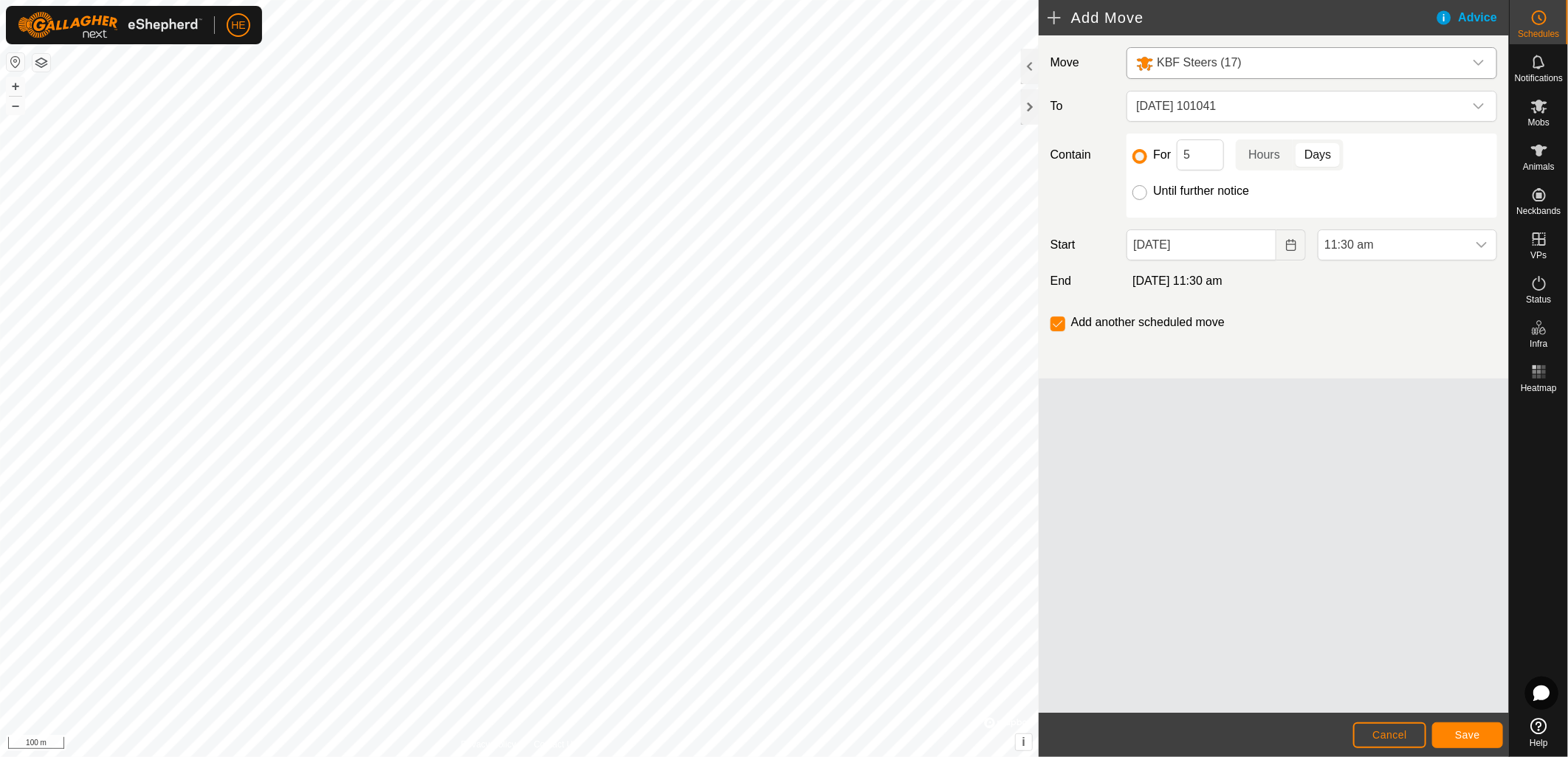
click at [1138, 189] on input "Until further notice" at bounding box center [1139, 192] width 15 height 15
radio input "true"
checkbox input "false"
click at [1291, 245] on icon "Choose Date" at bounding box center [1291, 245] width 12 height 12
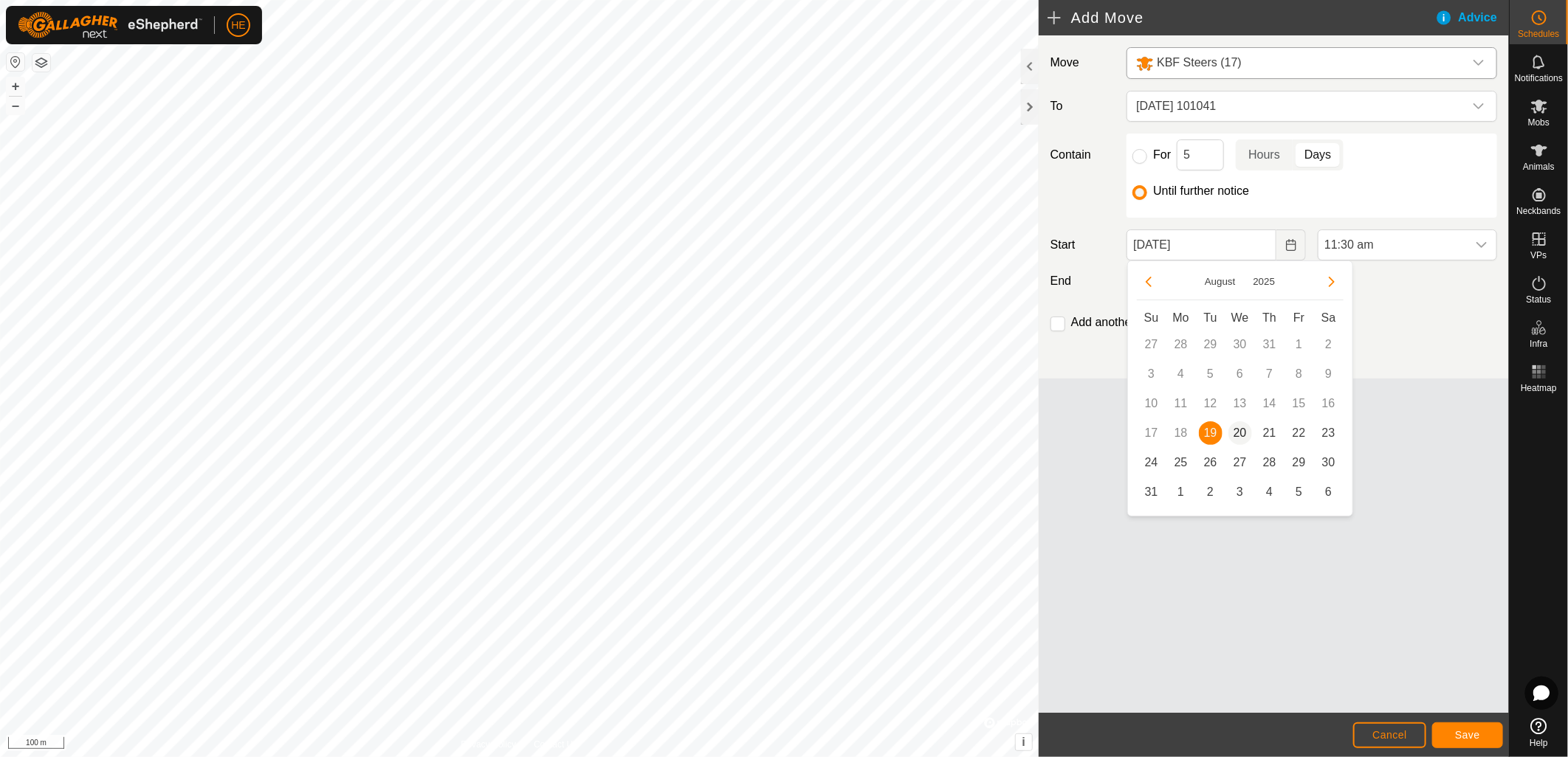
click at [1243, 436] on span "20" at bounding box center [1241, 434] width 24 height 24
type input "[DATE]"
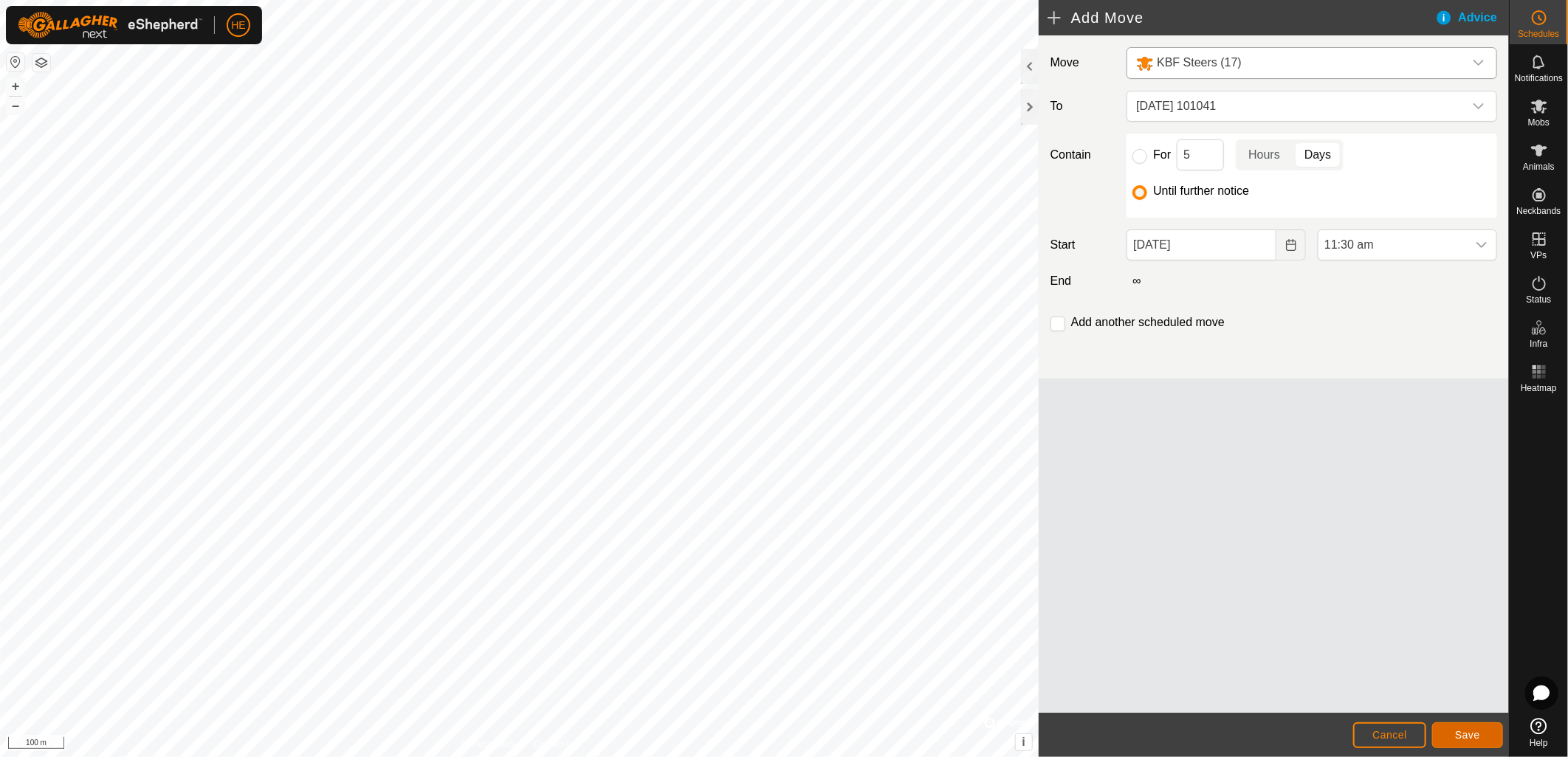
click at [1493, 736] on button "Save" at bounding box center [1467, 735] width 70 height 26
